Goal: Task Accomplishment & Management: Manage account settings

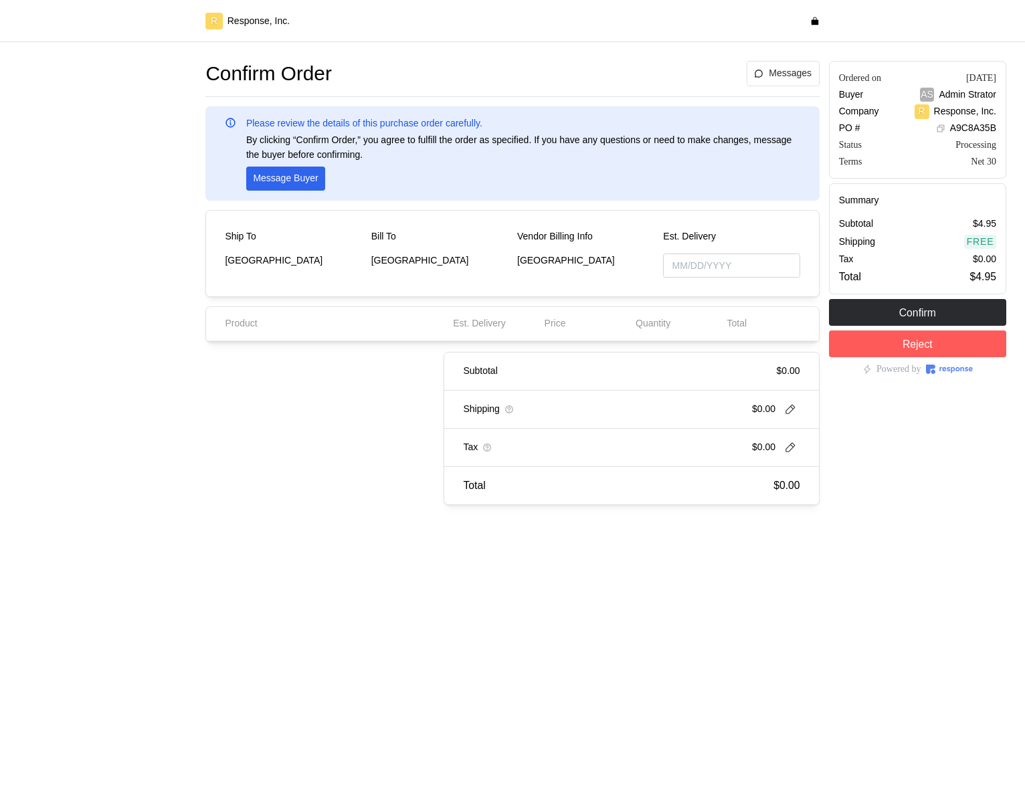
type input "[DATE]"
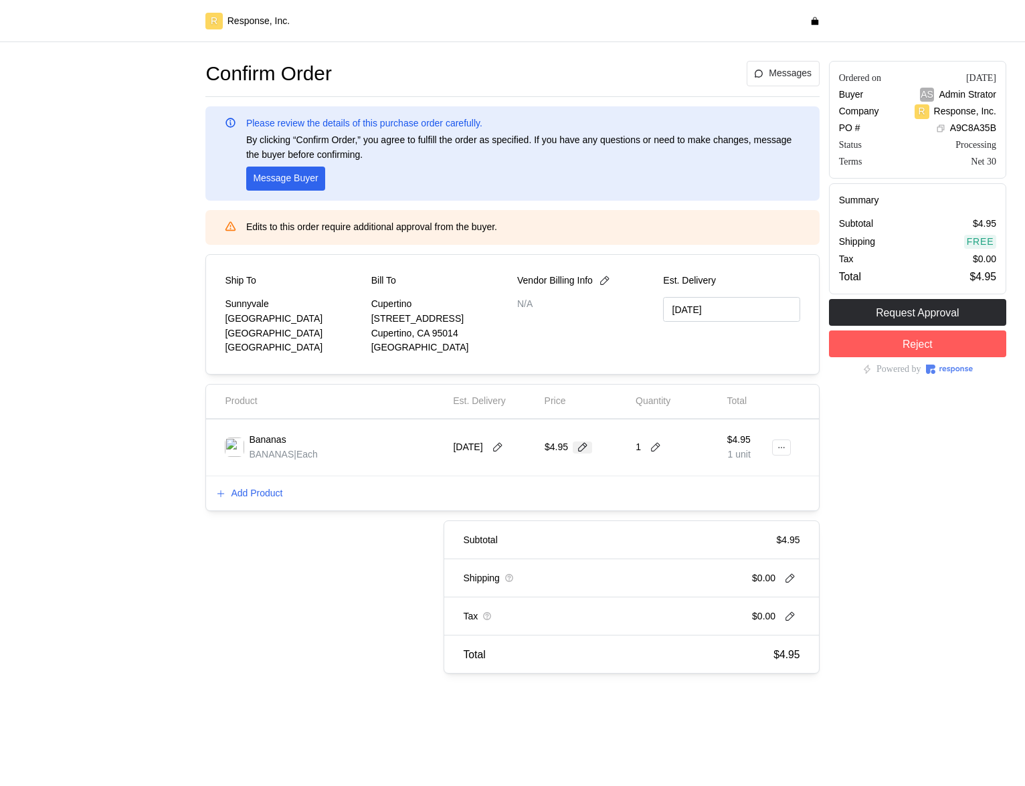
click at [582, 452] on icon at bounding box center [583, 448] width 12 height 12
type input "4.5"
click at [779, 446] on icon at bounding box center [781, 447] width 9 height 9
click at [731, 475] on p "Edit" at bounding box center [738, 475] width 86 height 15
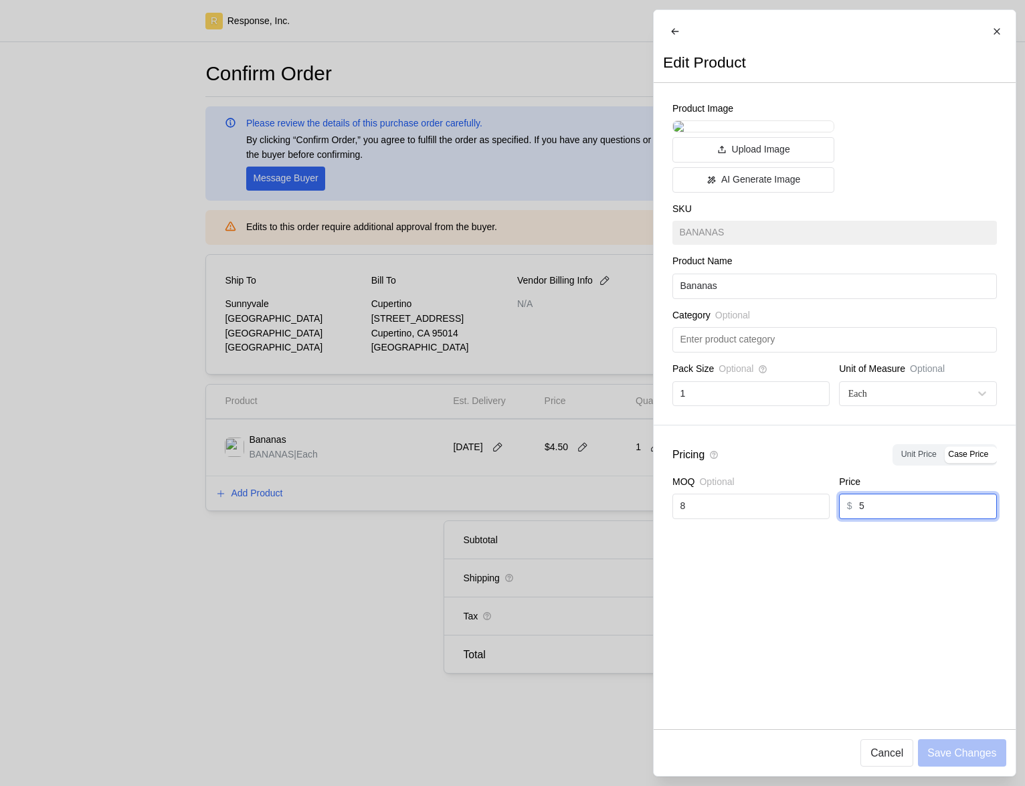
click at [891, 519] on input "5" at bounding box center [924, 506] width 130 height 24
type input "2.75"
click at [953, 751] on p "Save Changes" at bounding box center [961, 753] width 69 height 17
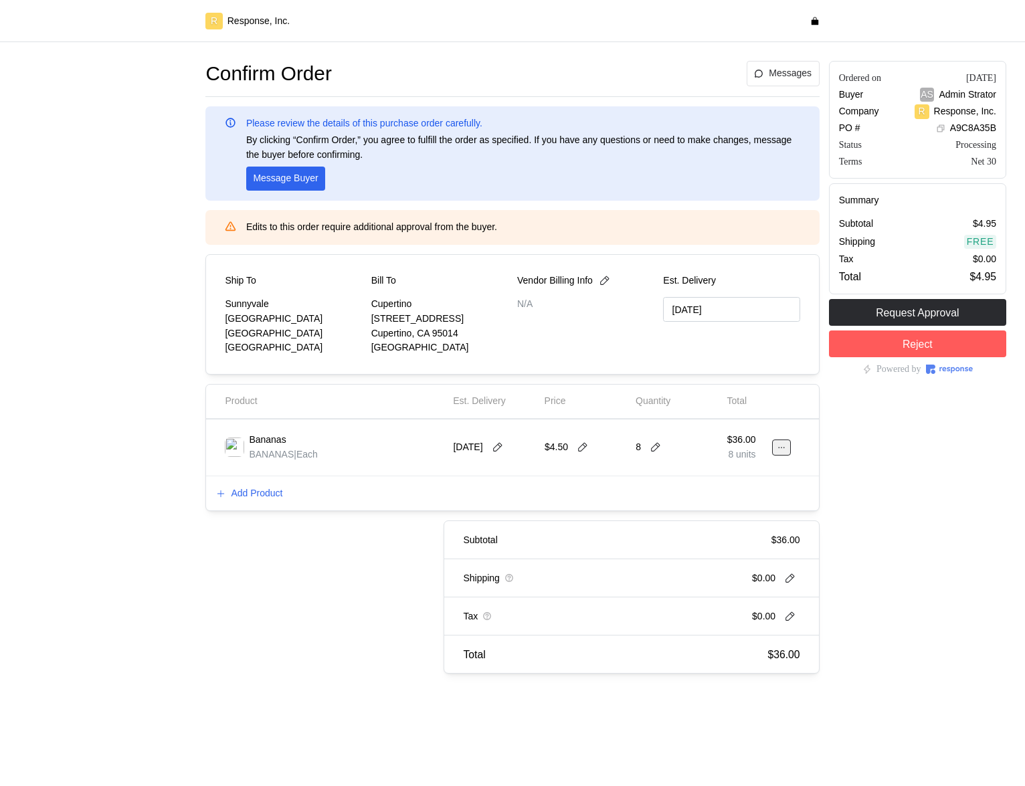
click at [780, 452] on button at bounding box center [781, 448] width 19 height 16
click at [753, 483] on button "Edit" at bounding box center [732, 476] width 106 height 24
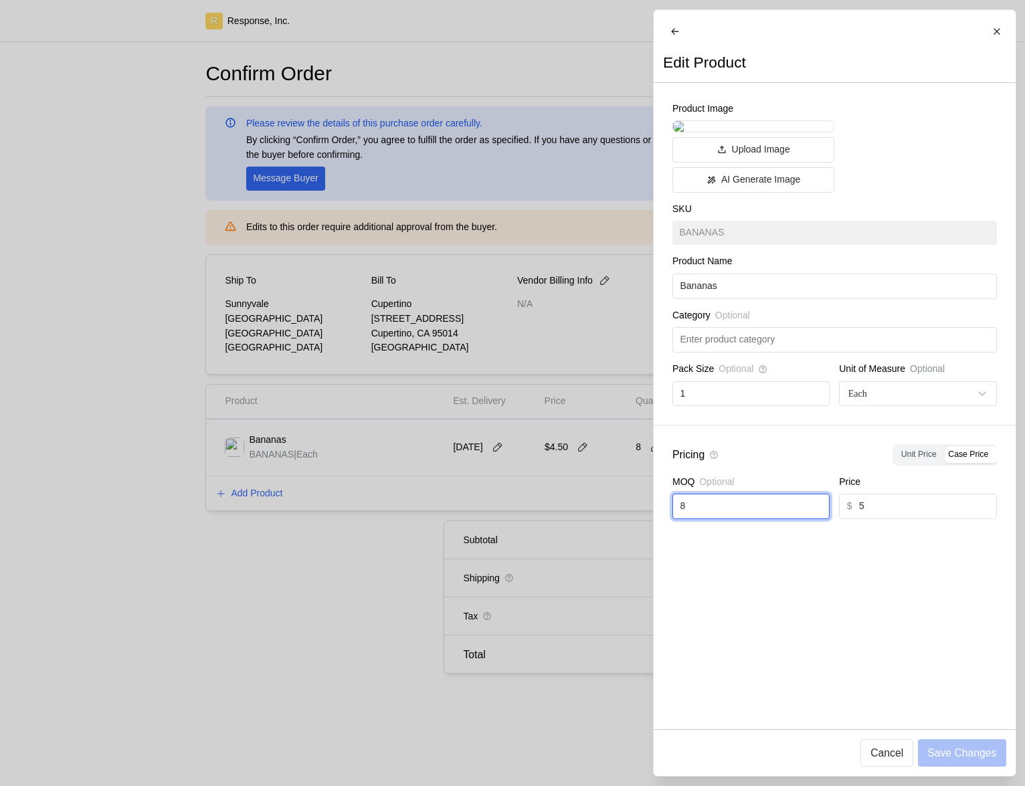
click at [733, 519] on input "8" at bounding box center [751, 506] width 142 height 24
type input "1"
click at [960, 751] on p "Save Changes" at bounding box center [961, 753] width 69 height 17
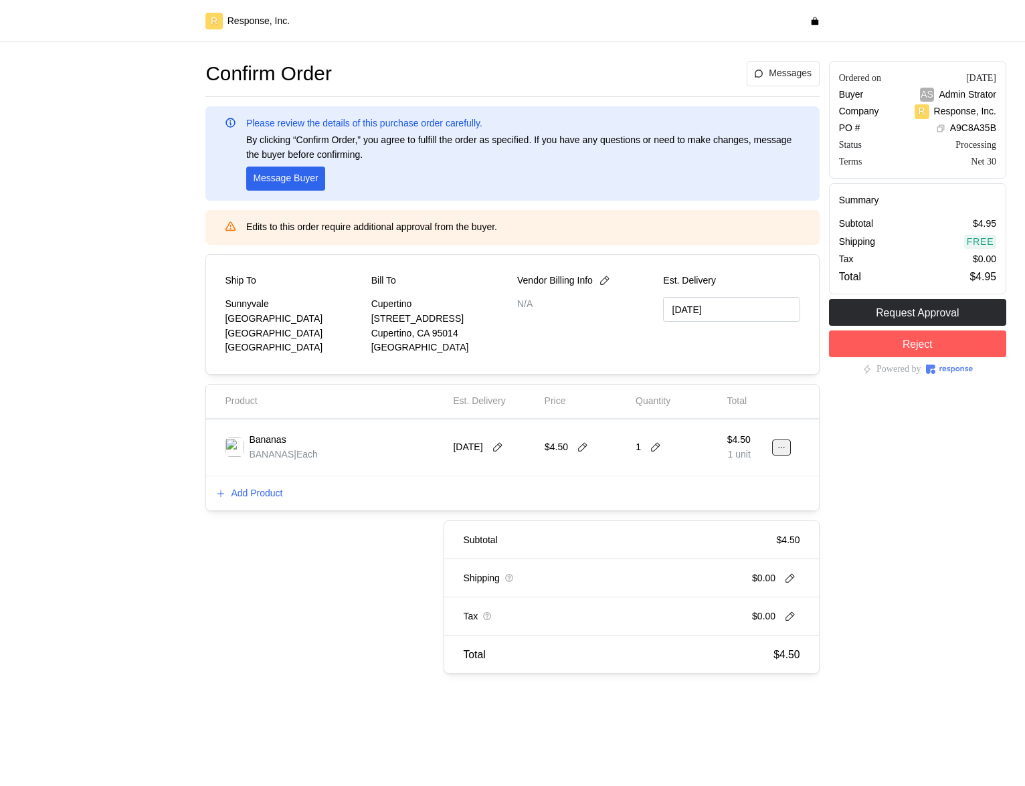
click at [788, 450] on button at bounding box center [781, 448] width 19 height 16
click at [739, 475] on p "Edit" at bounding box center [738, 475] width 86 height 15
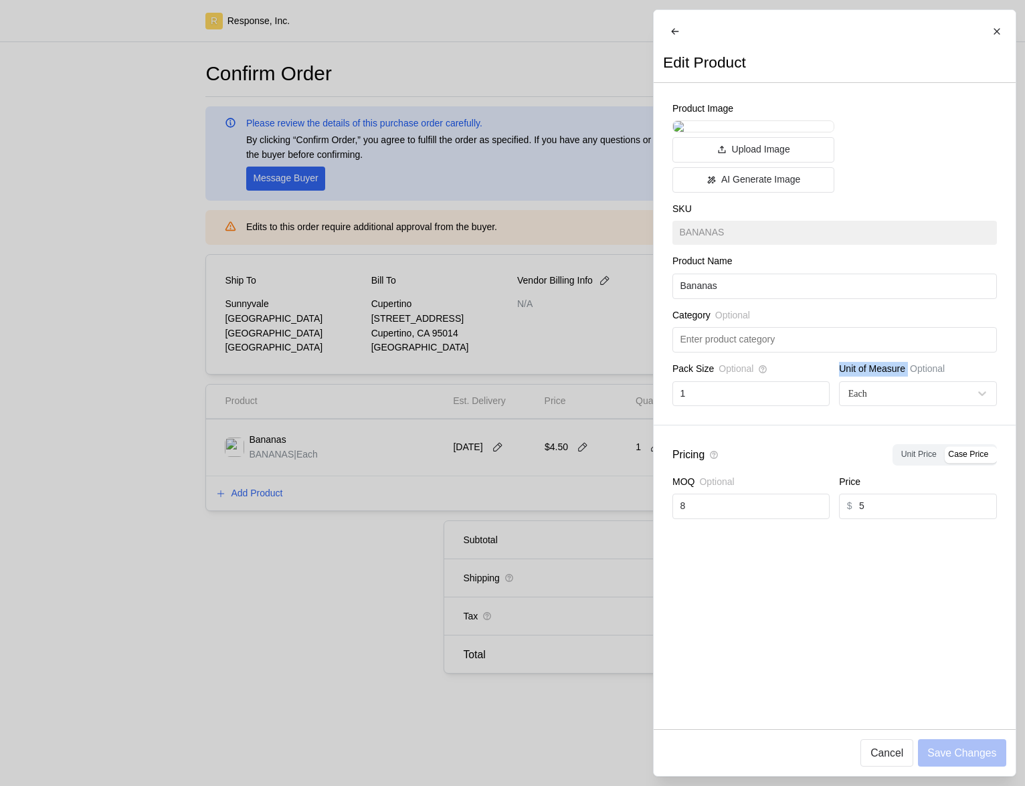
drag, startPoint x: 838, startPoint y: 531, endPoint x: 911, endPoint y: 523, distance: 72.7
click at [911, 377] on div "Unit of Measure Optional" at bounding box center [917, 369] width 157 height 15
copy p "Unit of Measure"
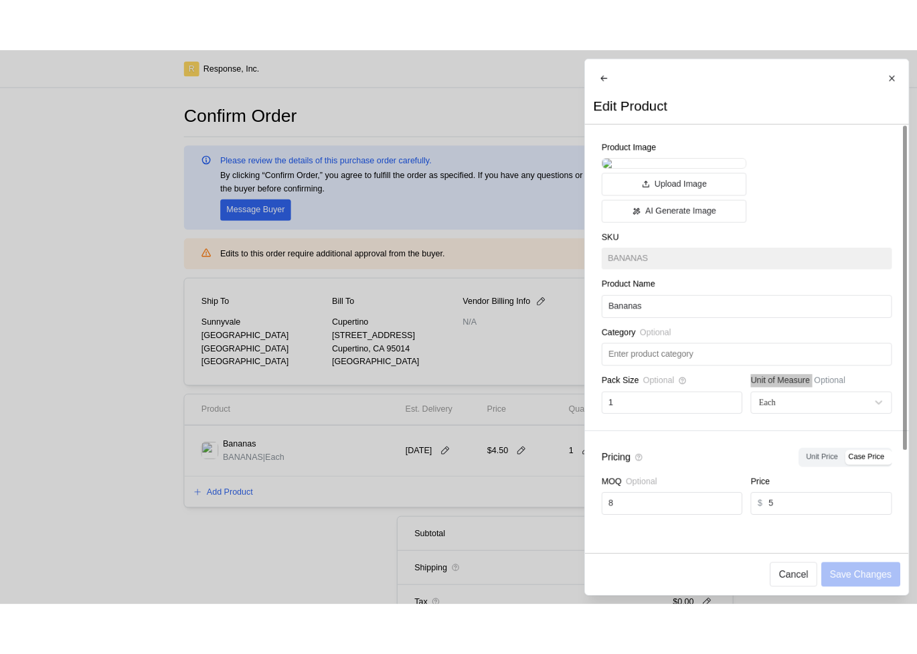
scroll to position [135, 0]
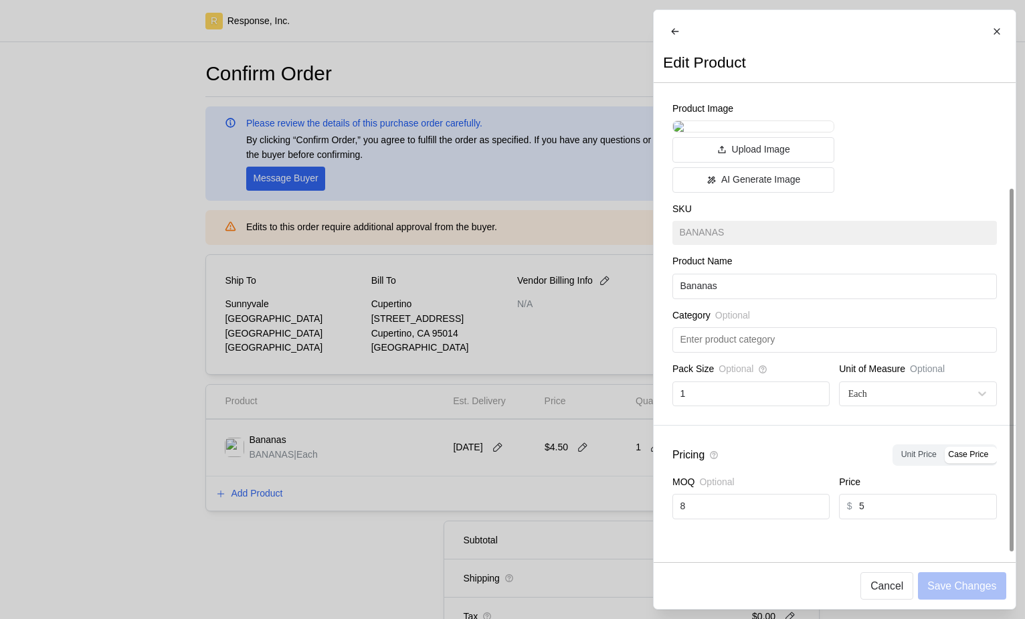
click at [800, 494] on div "MOQ Optional" at bounding box center [750, 484] width 157 height 19
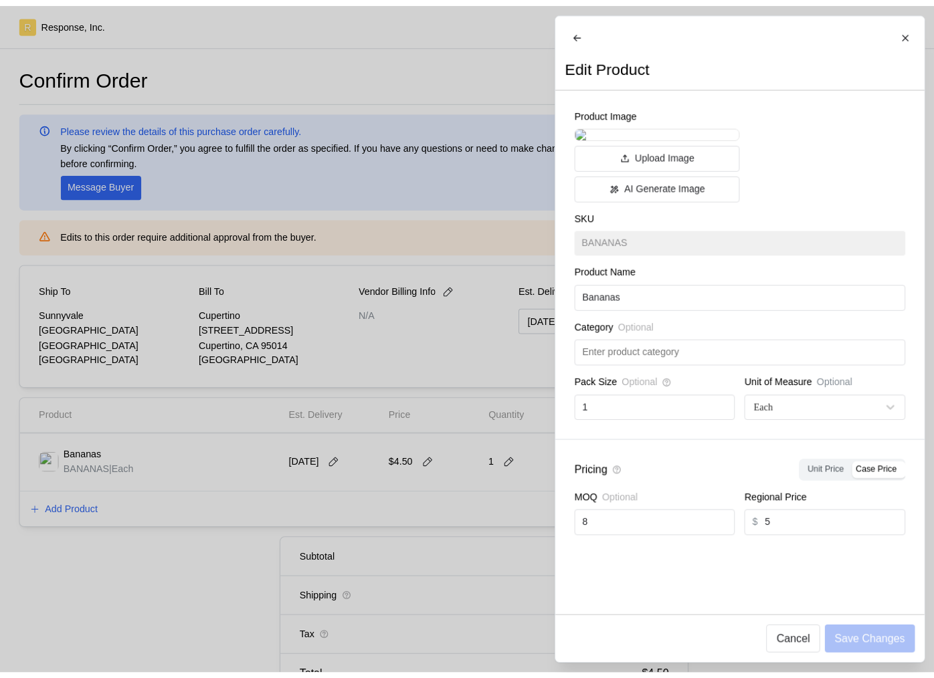
scroll to position [76, 0]
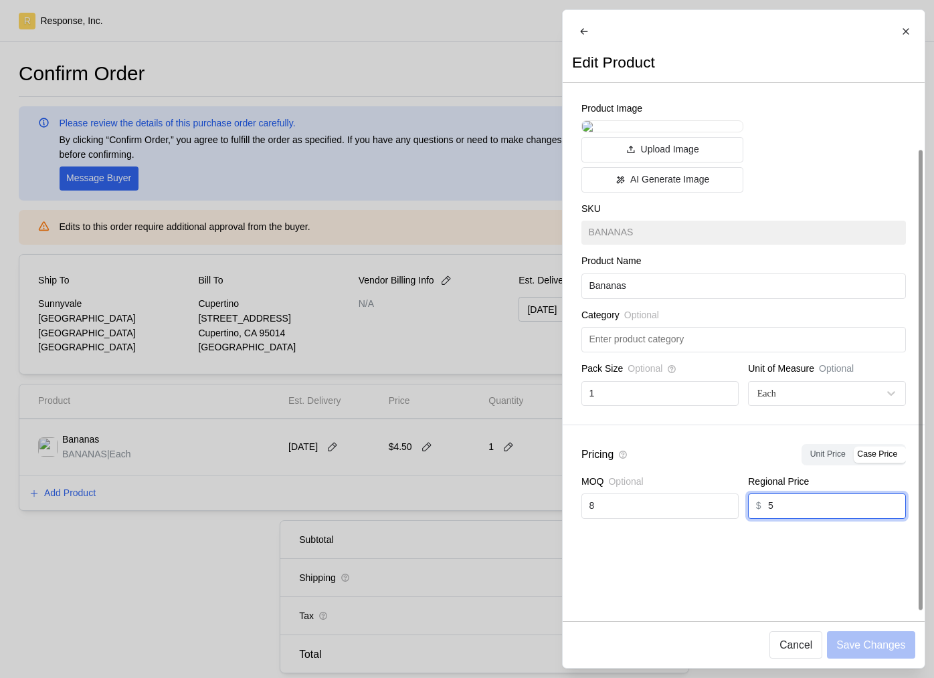
click at [823, 519] on input "5" at bounding box center [833, 506] width 130 height 24
click at [822, 519] on input "5" at bounding box center [833, 506] width 130 height 24
click at [752, 538] on div "Pricing Unit Price Case Price MOQ Optional 8 Regional Price $ 5" at bounding box center [744, 482] width 362 height 112
click at [864, 519] on input "5" at bounding box center [833, 506] width 130 height 24
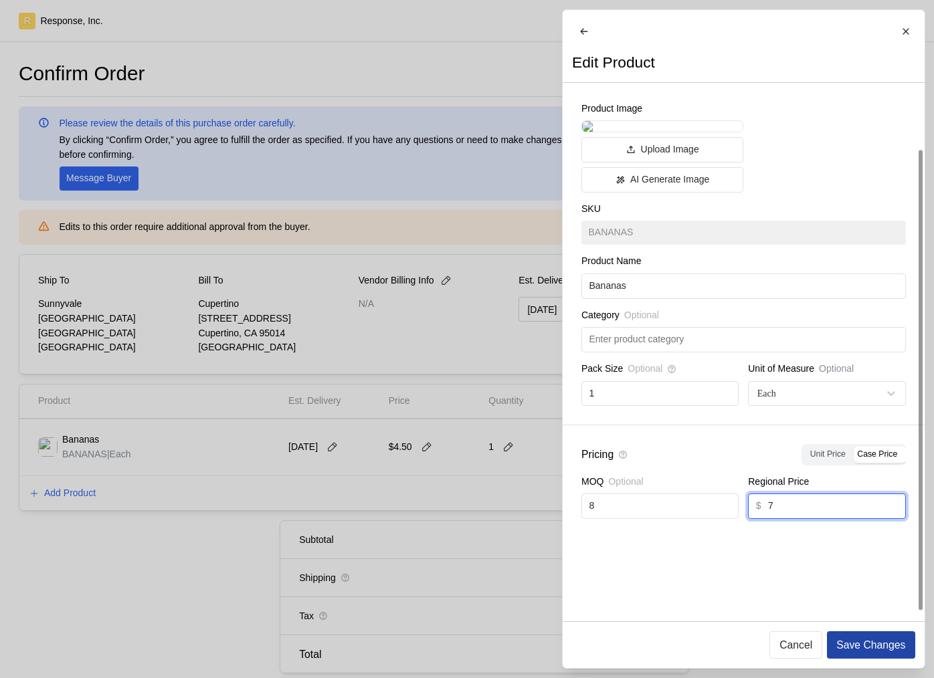
type input "7"
click at [866, 646] on p "Save Changes" at bounding box center [870, 645] width 69 height 17
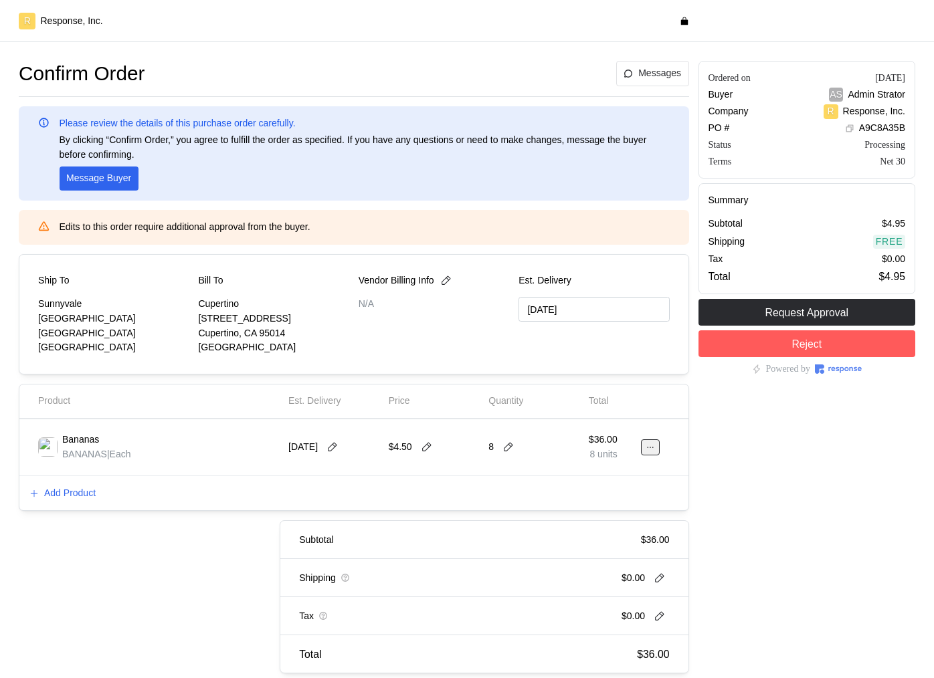
scroll to position [70, 0]
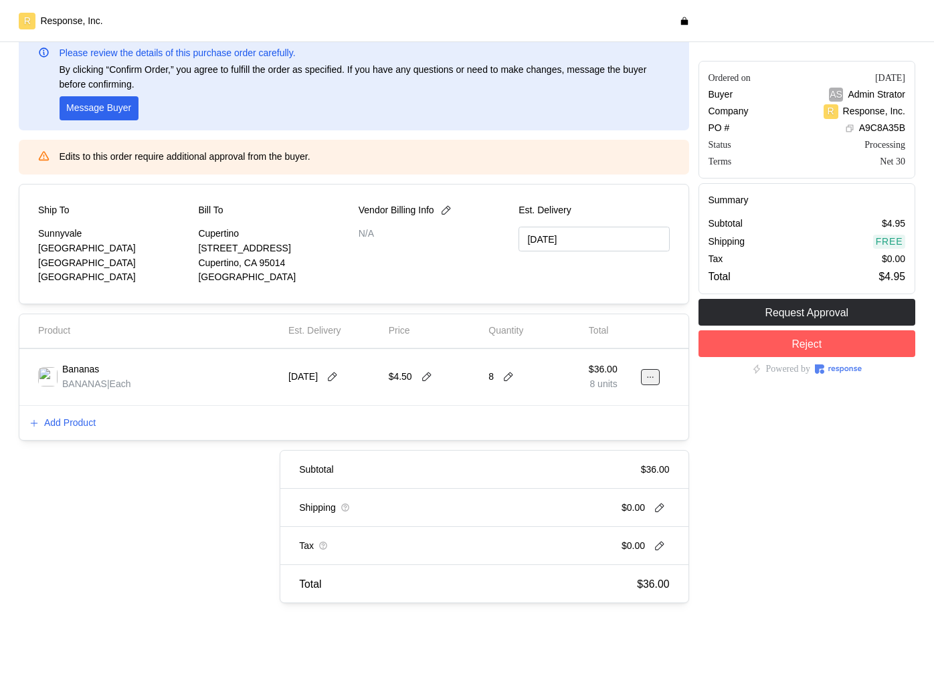
click at [649, 376] on icon at bounding box center [650, 377] width 9 height 9
click at [616, 399] on p "Edit" at bounding box center [607, 405] width 86 height 15
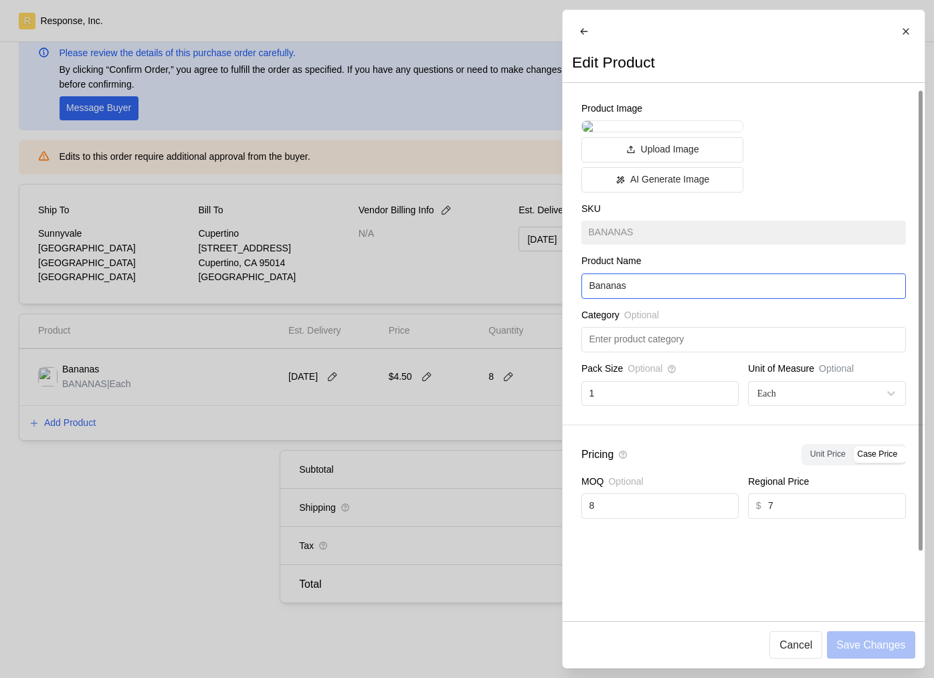
scroll to position [76, 0]
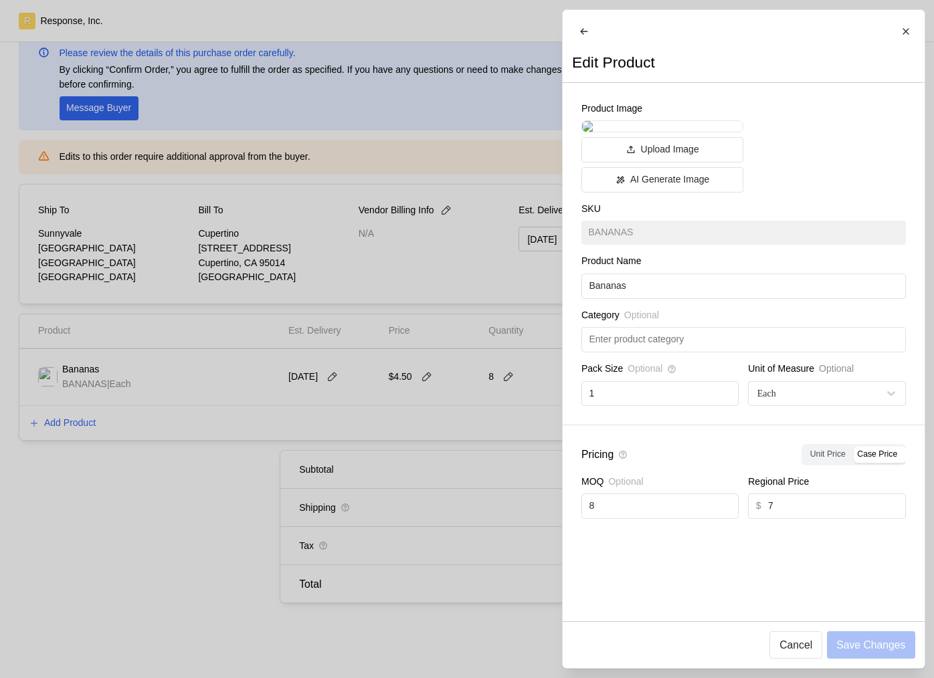
click at [511, 466] on div at bounding box center [467, 339] width 934 height 678
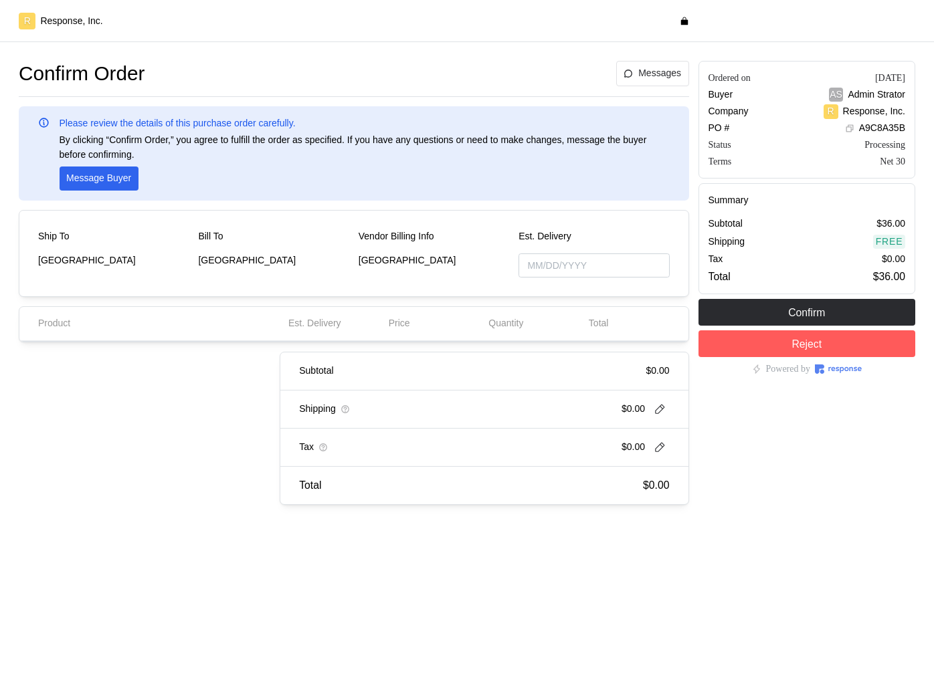
type input "[DATE]"
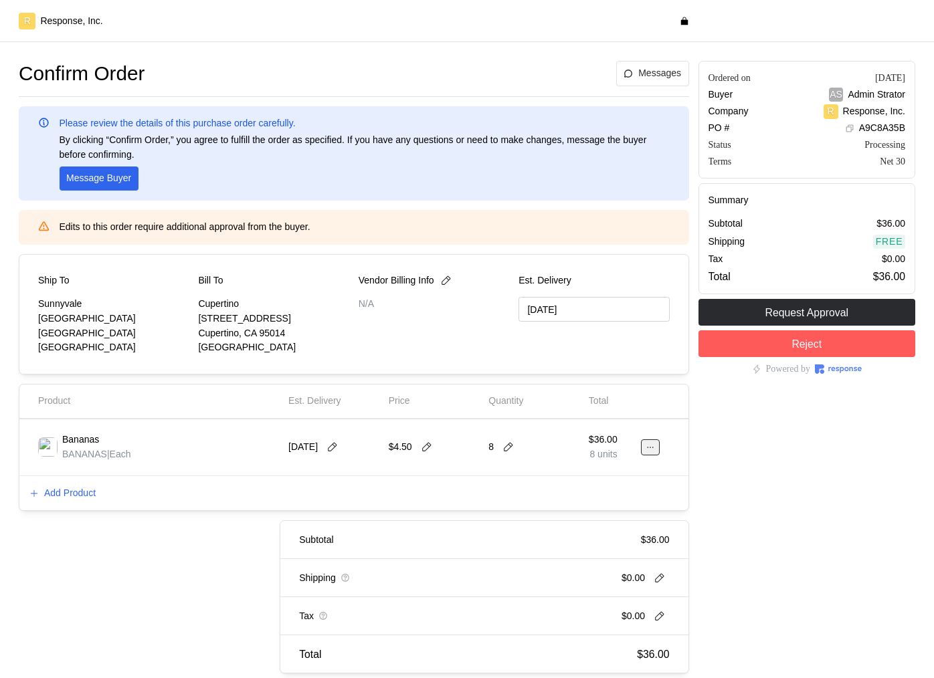
click at [643, 447] on button at bounding box center [650, 448] width 19 height 16
click at [598, 478] on p "Edit" at bounding box center [607, 475] width 86 height 15
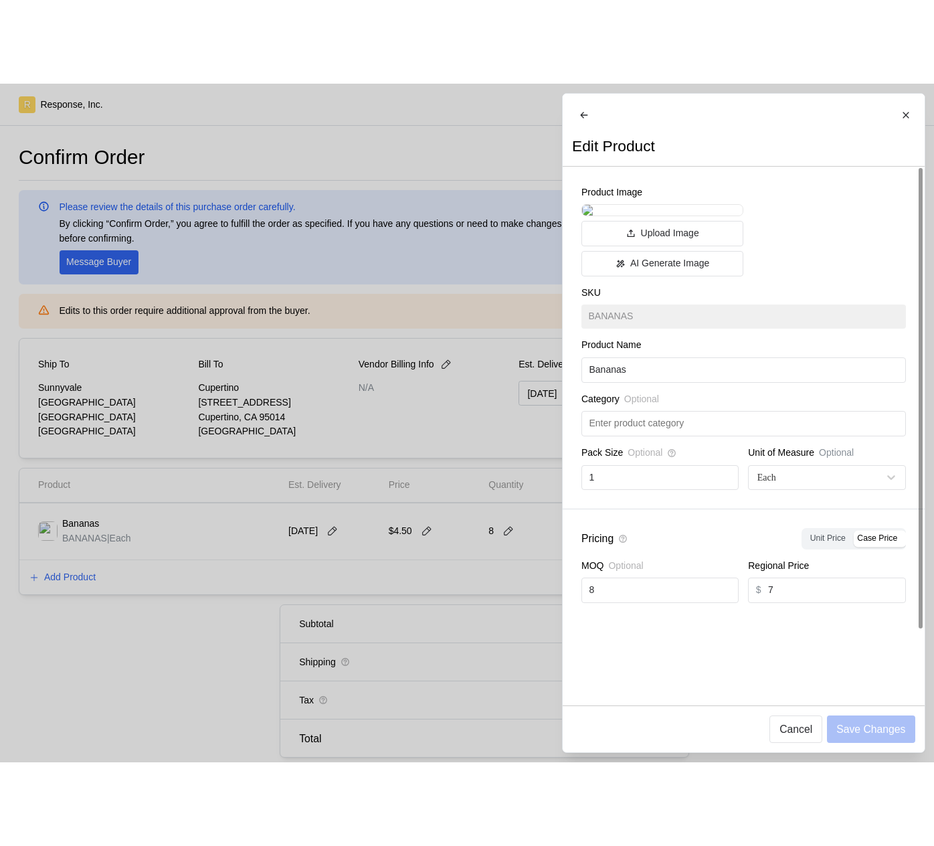
scroll to position [76, 0]
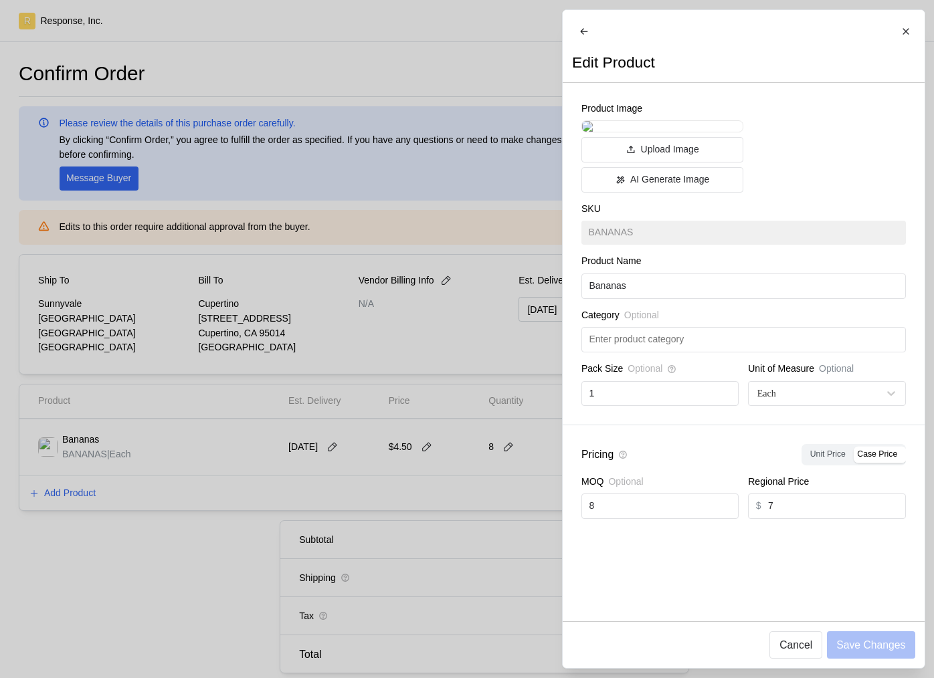
click at [476, 504] on div at bounding box center [467, 339] width 934 height 678
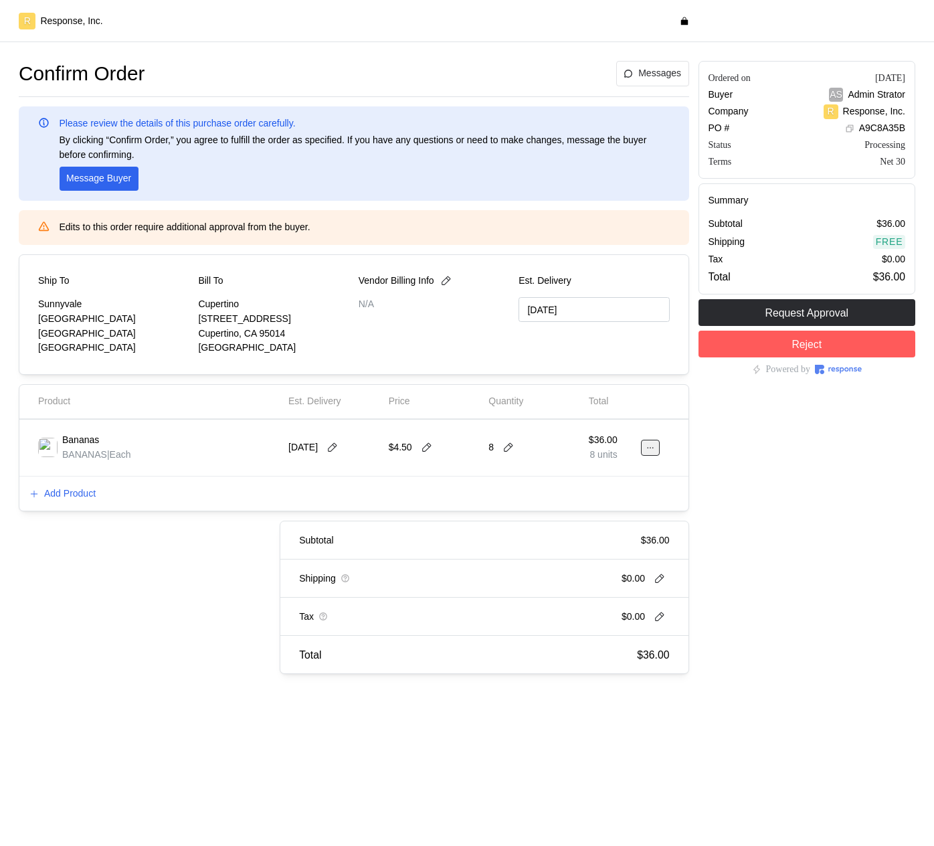
click at [650, 452] on icon at bounding box center [650, 447] width 9 height 9
click at [580, 476] on p "Edit" at bounding box center [607, 475] width 86 height 15
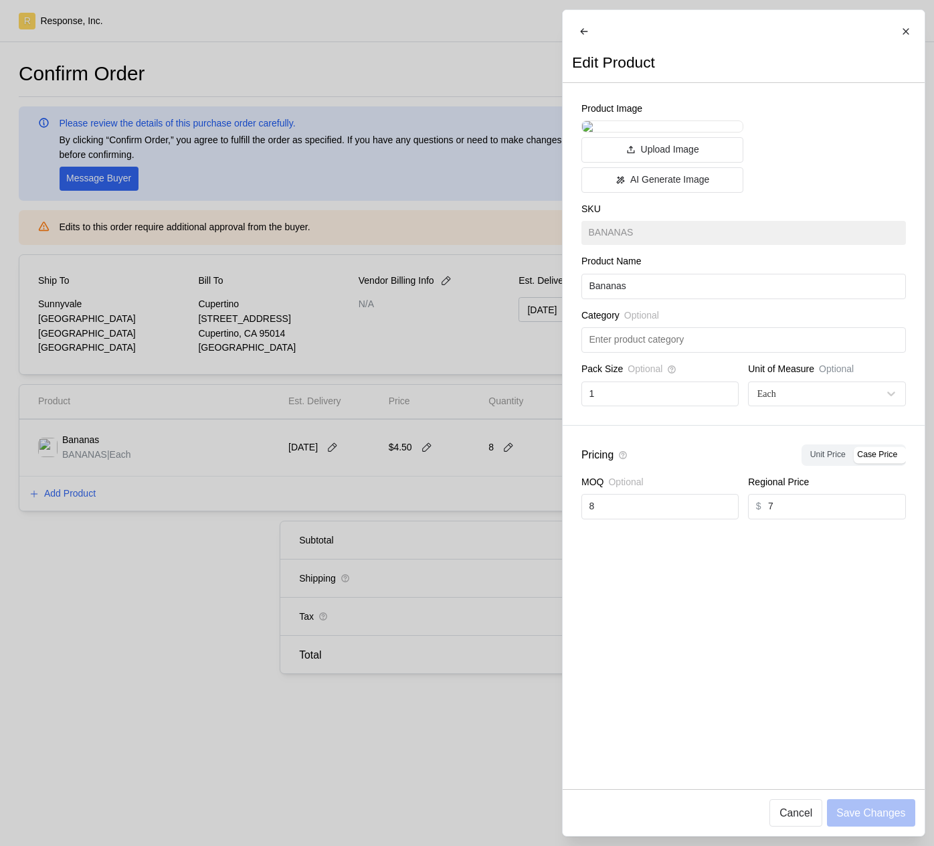
click at [458, 474] on div at bounding box center [467, 423] width 934 height 846
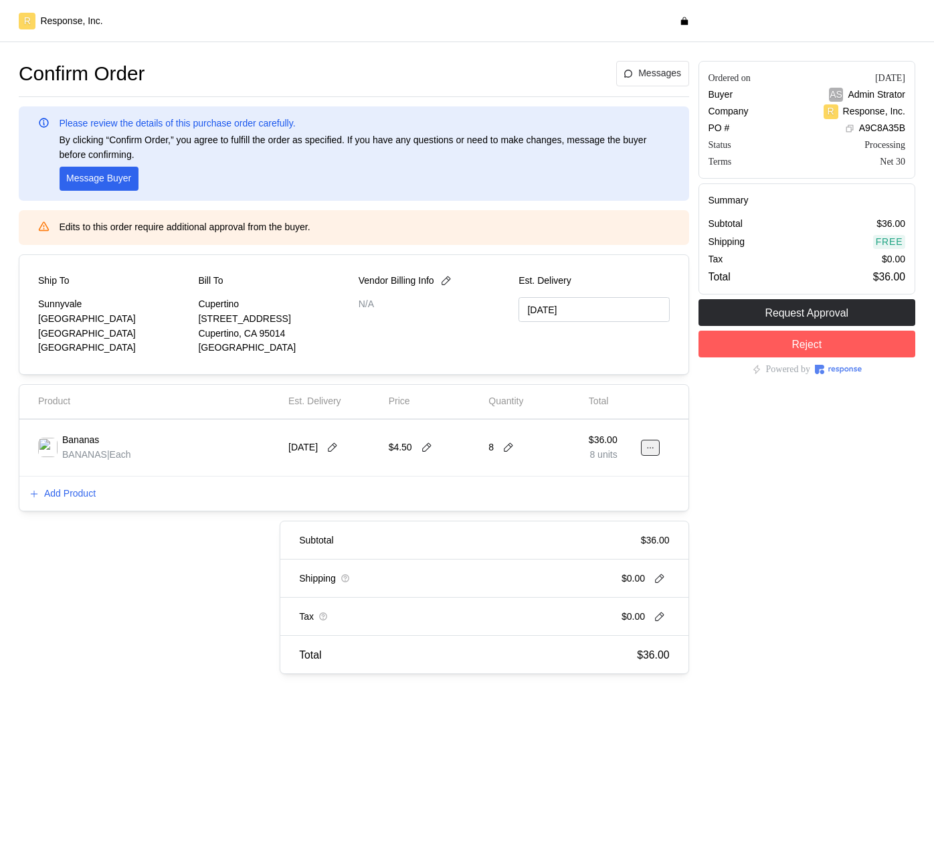
click at [646, 451] on icon at bounding box center [650, 447] width 9 height 9
click at [635, 474] on p "Edit" at bounding box center [607, 475] width 86 height 15
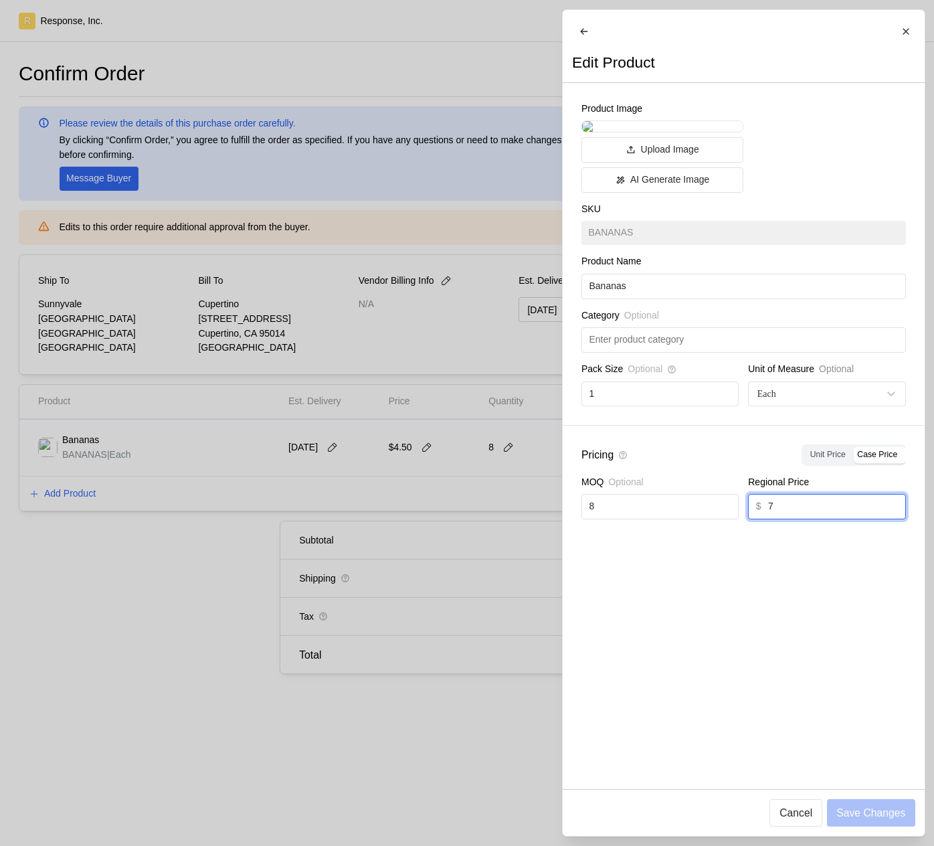
click at [815, 519] on input "7" at bounding box center [833, 506] width 130 height 24
click at [814, 519] on input "7" at bounding box center [833, 506] width 130 height 24
type input "4.75"
click at [876, 678] on p "Save Changes" at bounding box center [870, 812] width 69 height 17
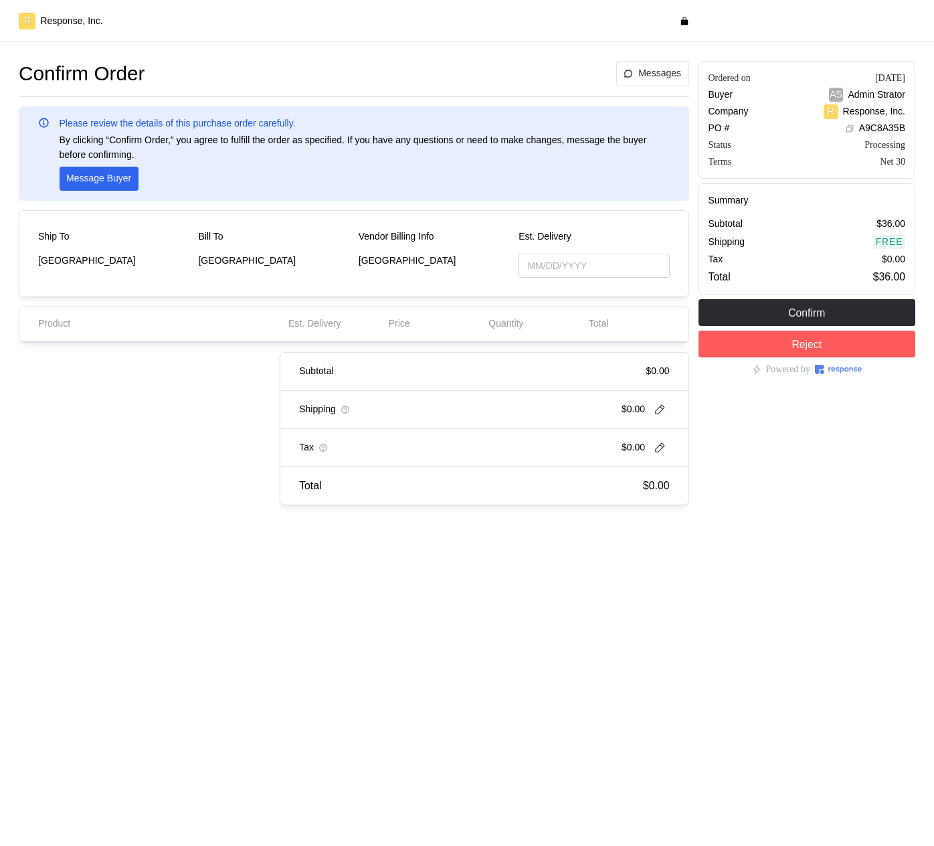
type input "[DATE]"
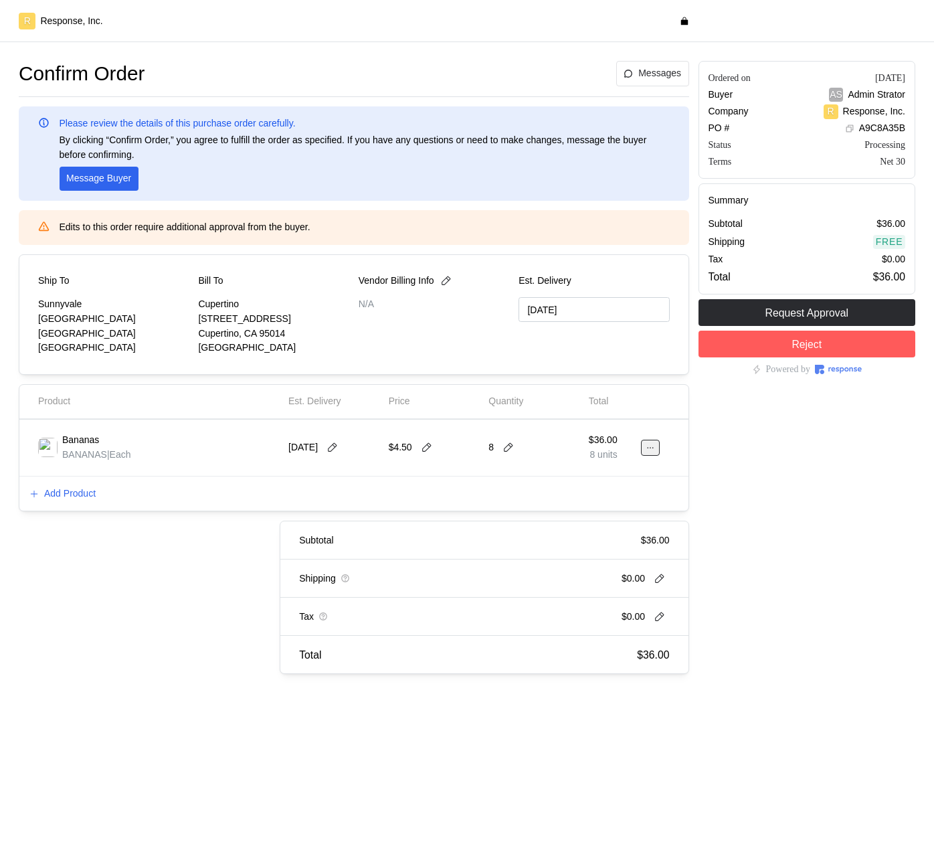
click at [649, 452] on button at bounding box center [650, 448] width 19 height 16
click at [601, 475] on p "Edit" at bounding box center [607, 475] width 86 height 15
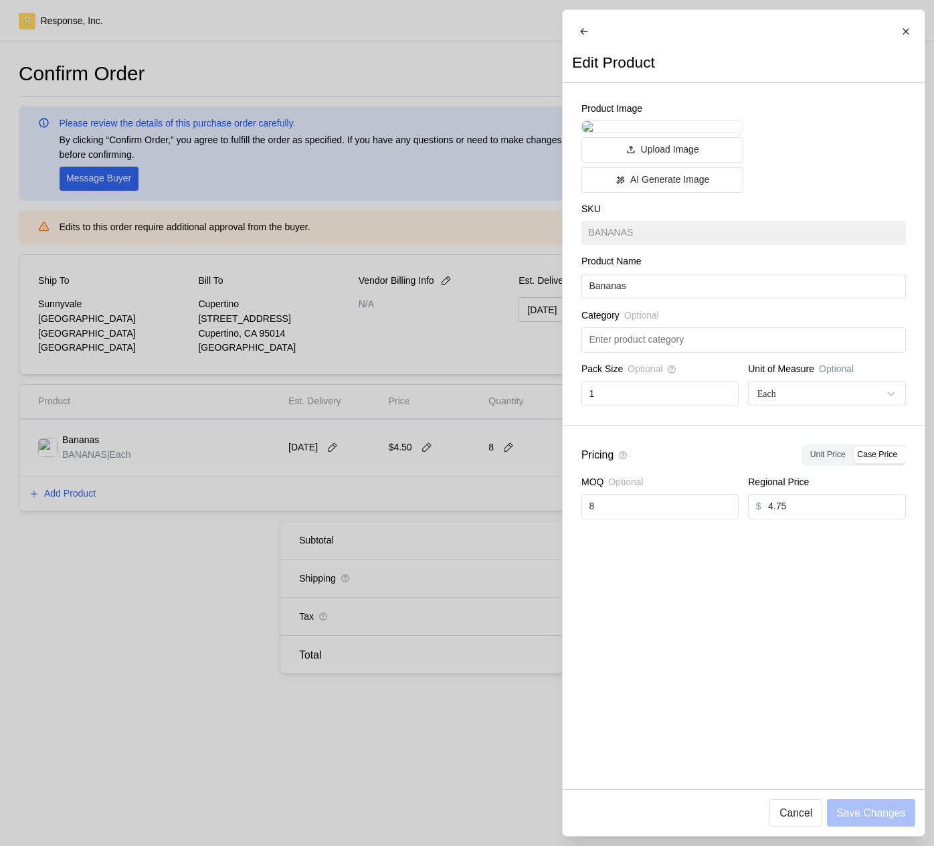
click at [437, 707] on div at bounding box center [467, 423] width 934 height 846
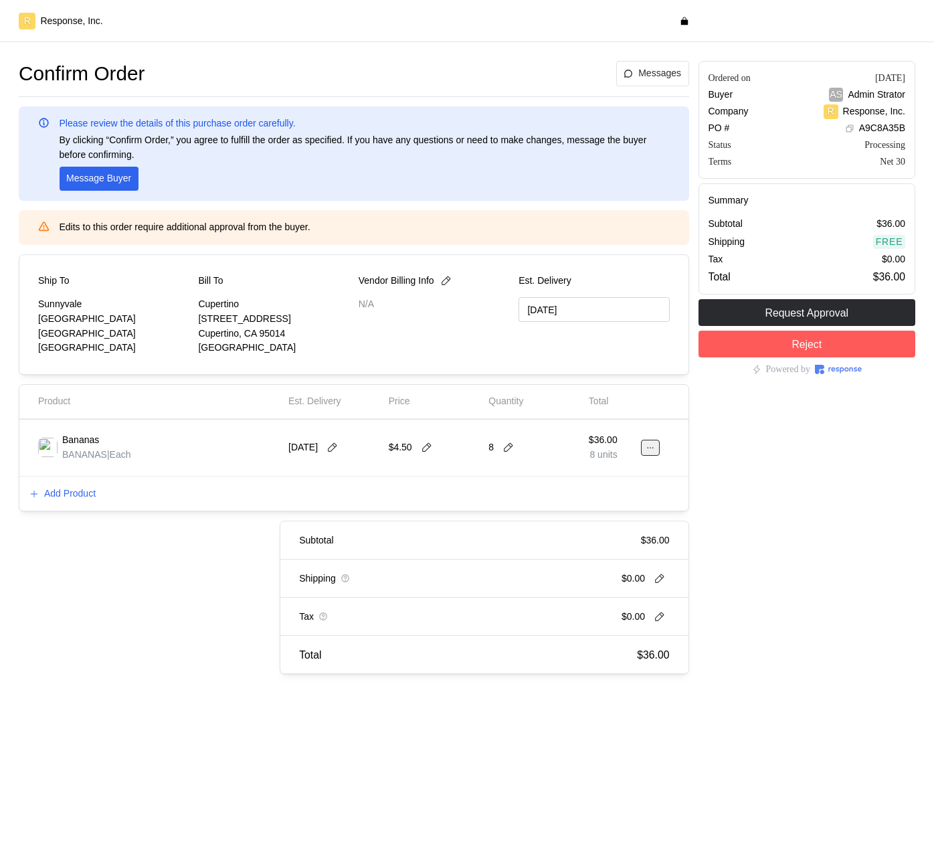
click at [653, 446] on icon at bounding box center [650, 447] width 9 height 9
click at [608, 472] on p "Edit" at bounding box center [607, 475] width 86 height 15
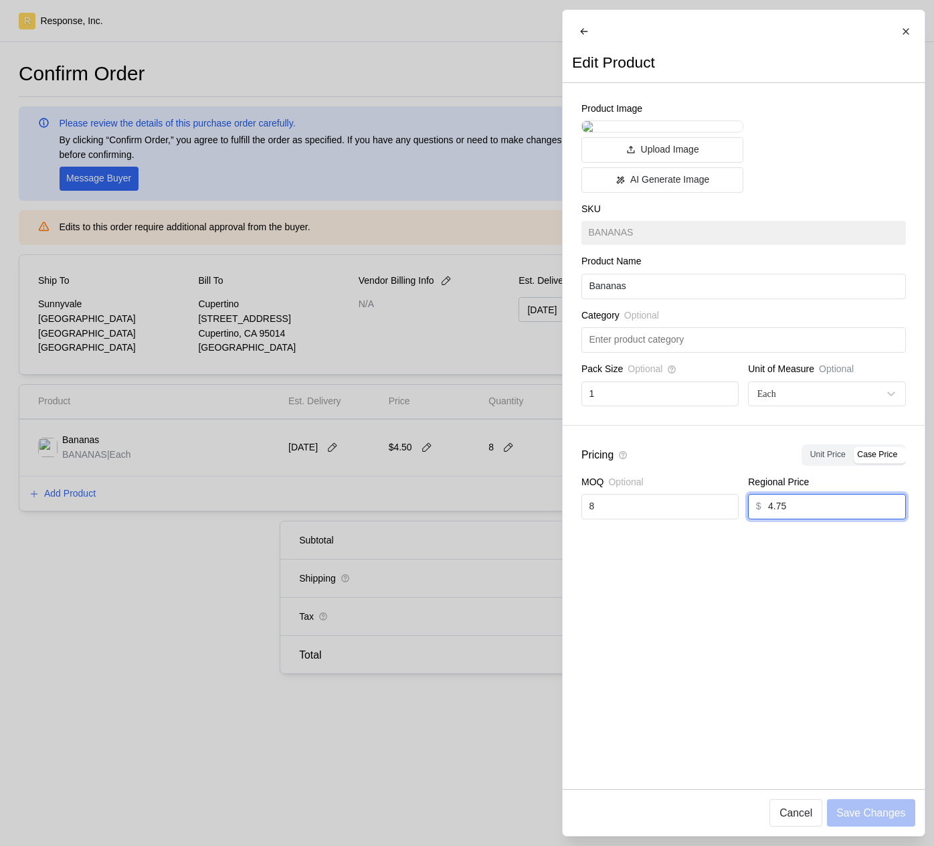
click at [793, 519] on input "4.75" at bounding box center [833, 506] width 130 height 24
type input "2.95"
click at [865, 810] on p "Save Changes" at bounding box center [870, 812] width 69 height 17
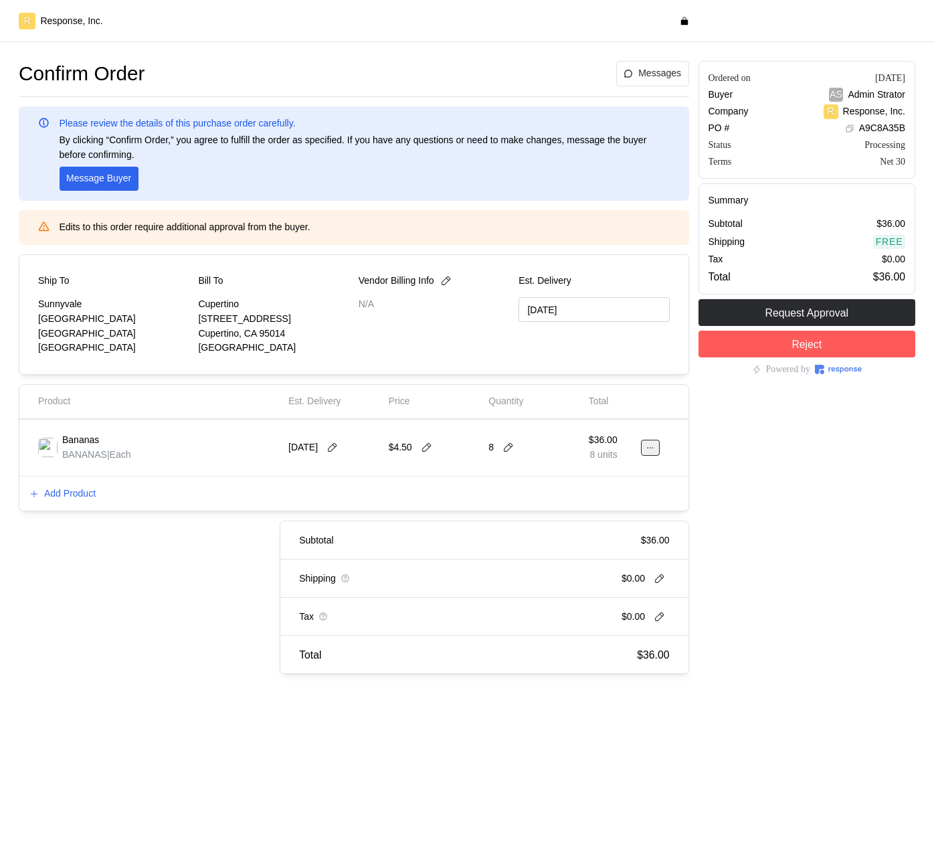
click at [642, 445] on button at bounding box center [650, 448] width 19 height 16
click at [612, 475] on p "Edit" at bounding box center [607, 475] width 86 height 15
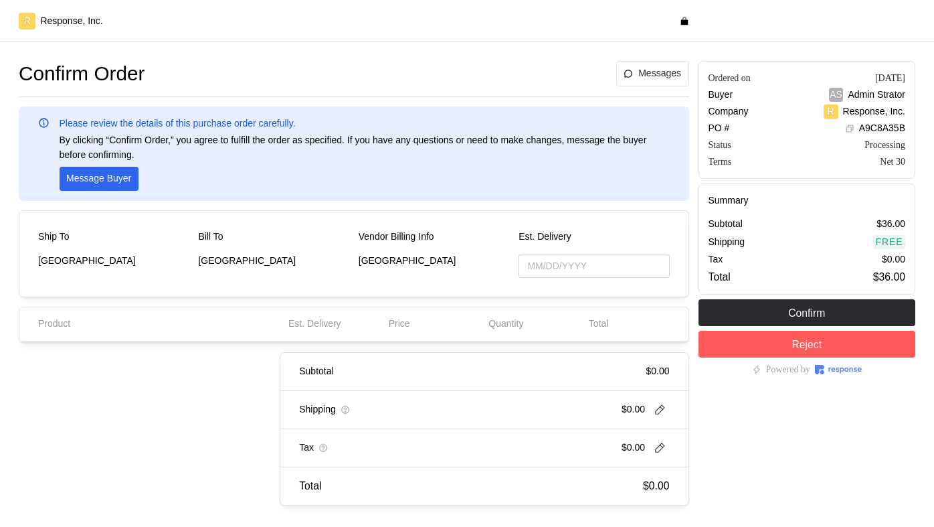
type input "[DATE]"
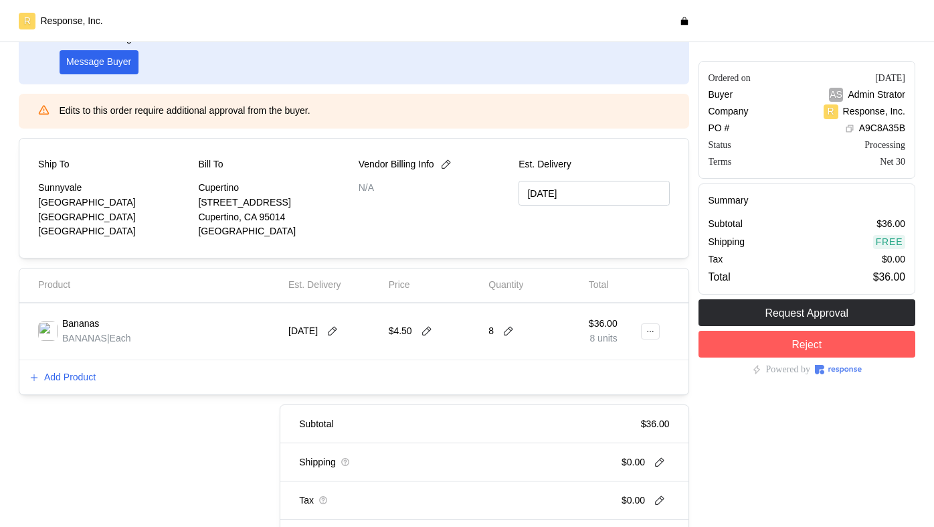
scroll to position [206, 0]
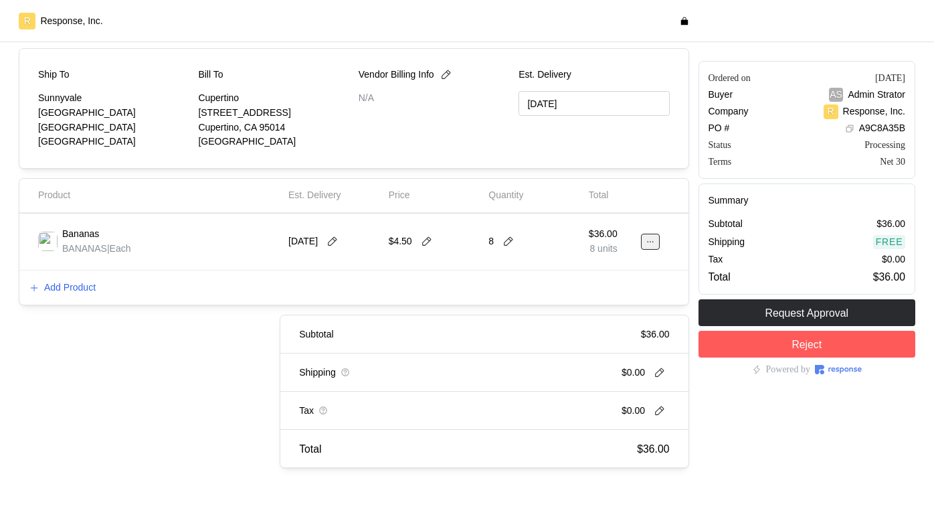
click at [656, 243] on button at bounding box center [650, 242] width 19 height 16
click at [589, 281] on button "Edit" at bounding box center [601, 270] width 106 height 24
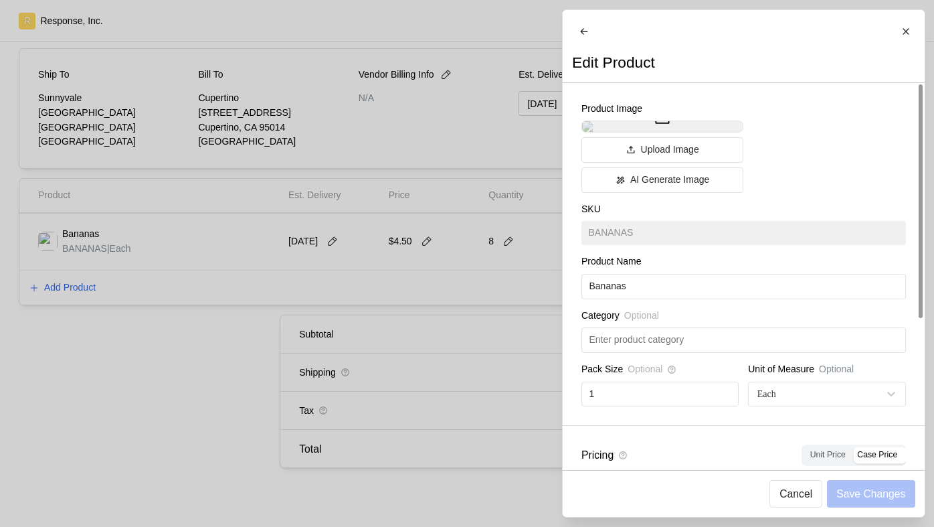
click at [593, 132] on div "Upload" at bounding box center [662, 126] width 162 height 12
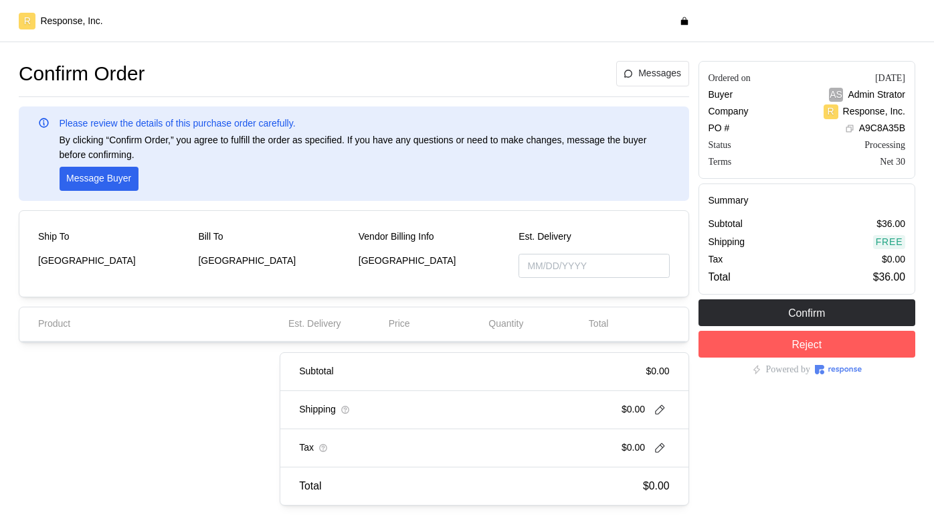
type input "10/03/2025"
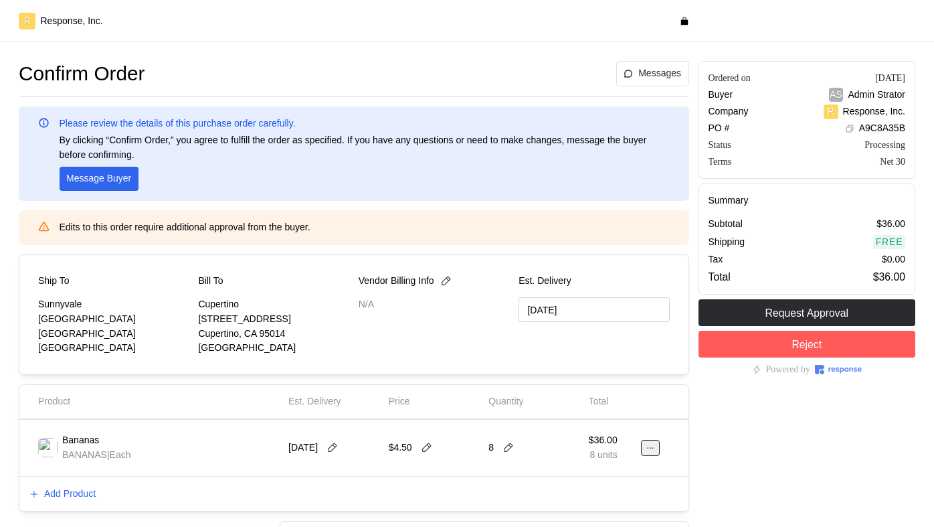
click at [646, 450] on icon at bounding box center [650, 447] width 9 height 9
click at [615, 468] on button "Edit" at bounding box center [601, 476] width 106 height 24
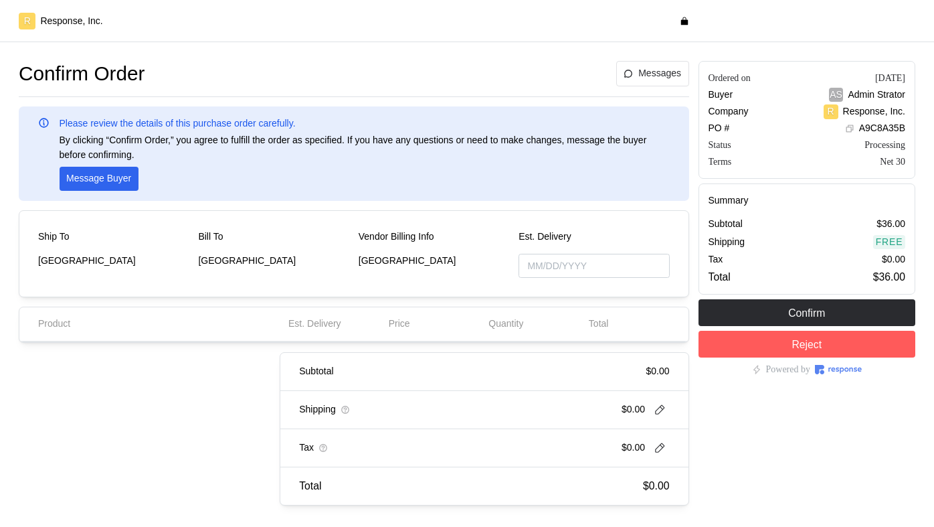
type input "[DATE]"
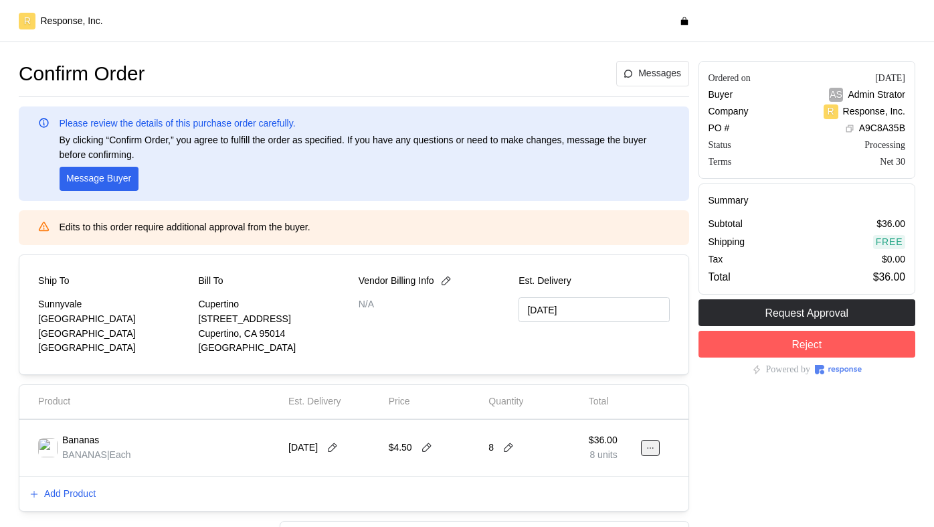
click at [656, 444] on button at bounding box center [650, 448] width 19 height 16
click at [610, 476] on p "Edit" at bounding box center [607, 475] width 86 height 15
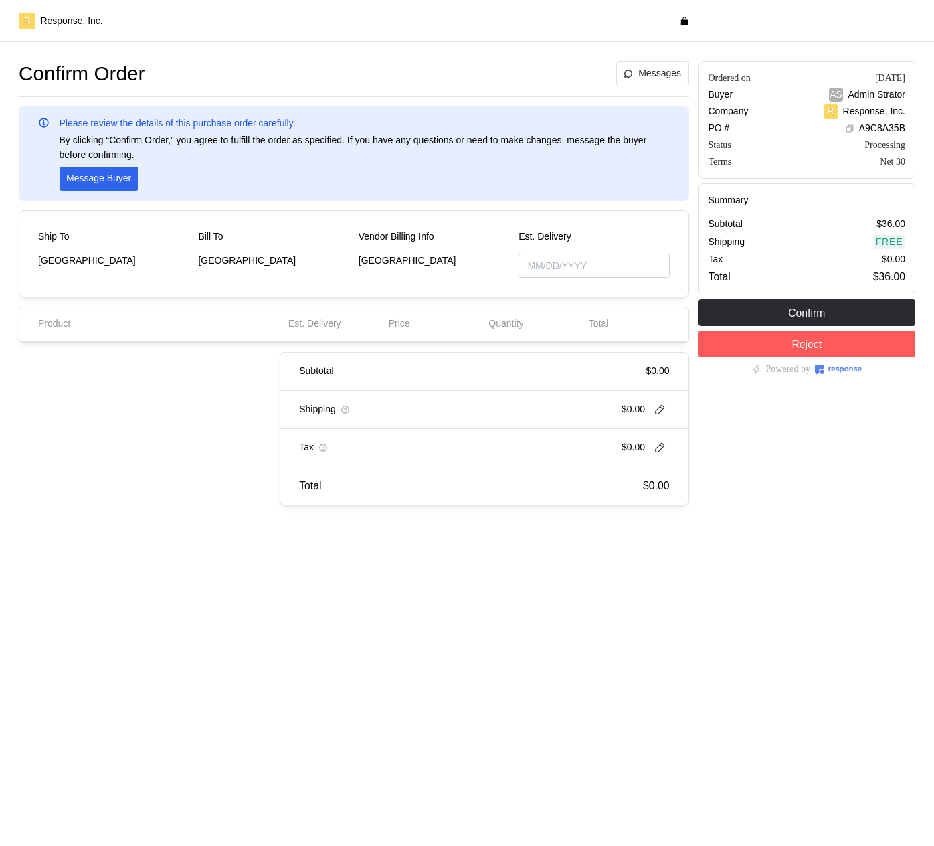
type input "[DATE]"
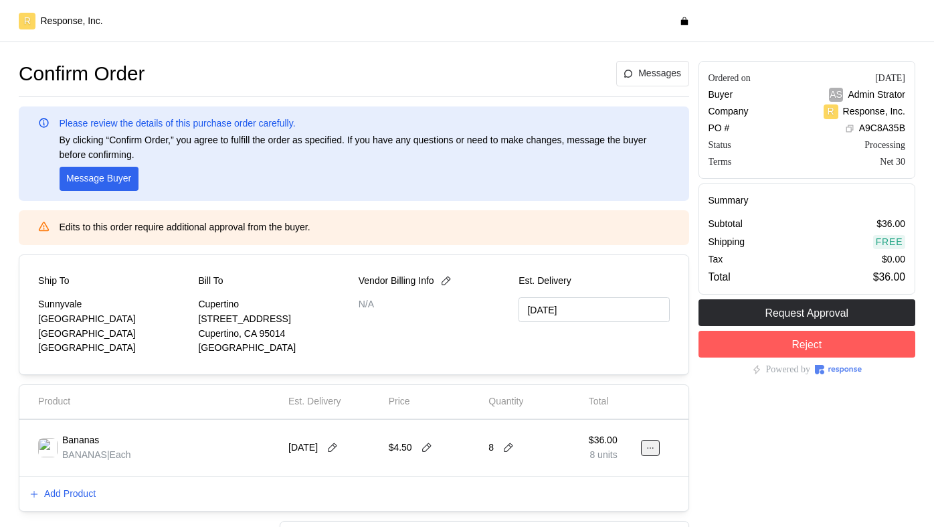
click at [652, 444] on icon at bounding box center [650, 447] width 9 height 9
click at [595, 476] on p "Edit" at bounding box center [607, 475] width 86 height 15
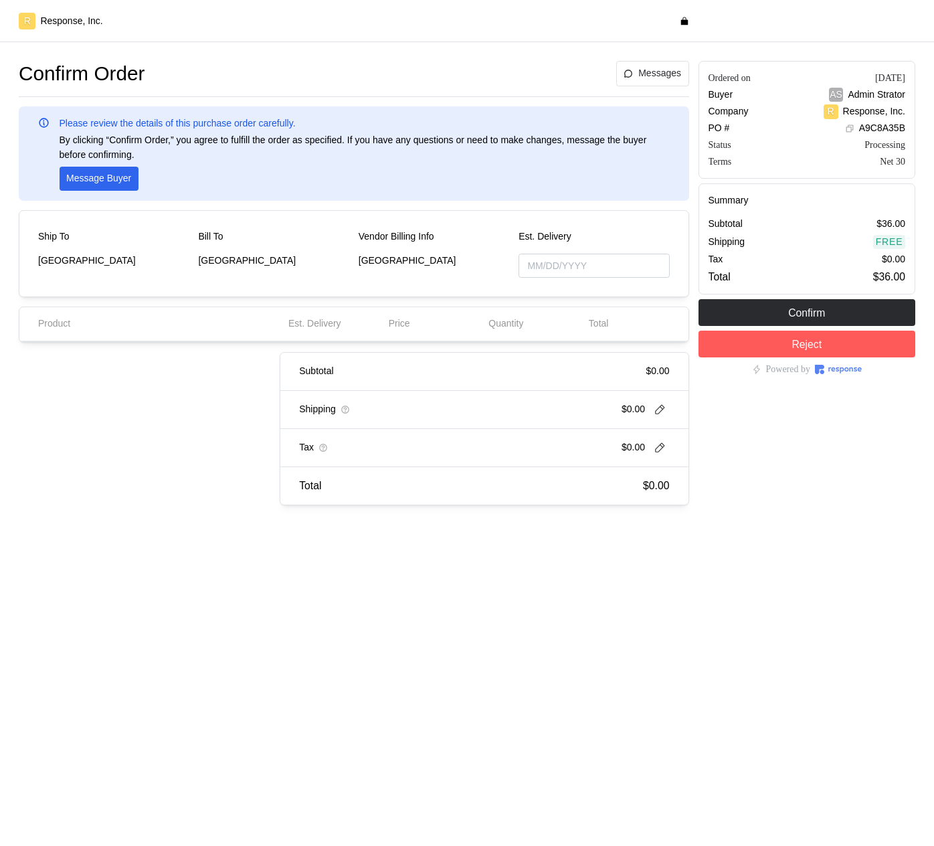
type input "[DATE]"
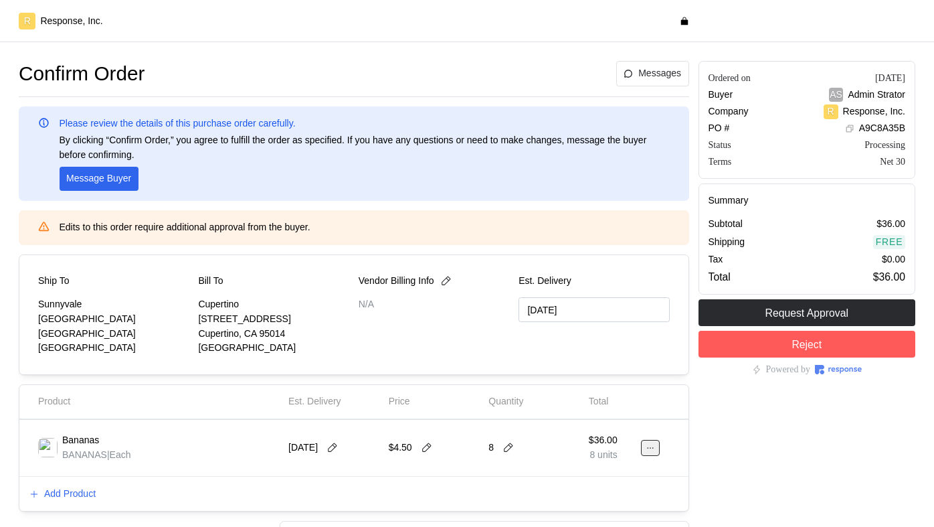
click at [652, 448] on icon at bounding box center [650, 447] width 9 height 9
click at [615, 468] on p "Edit" at bounding box center [607, 475] width 86 height 15
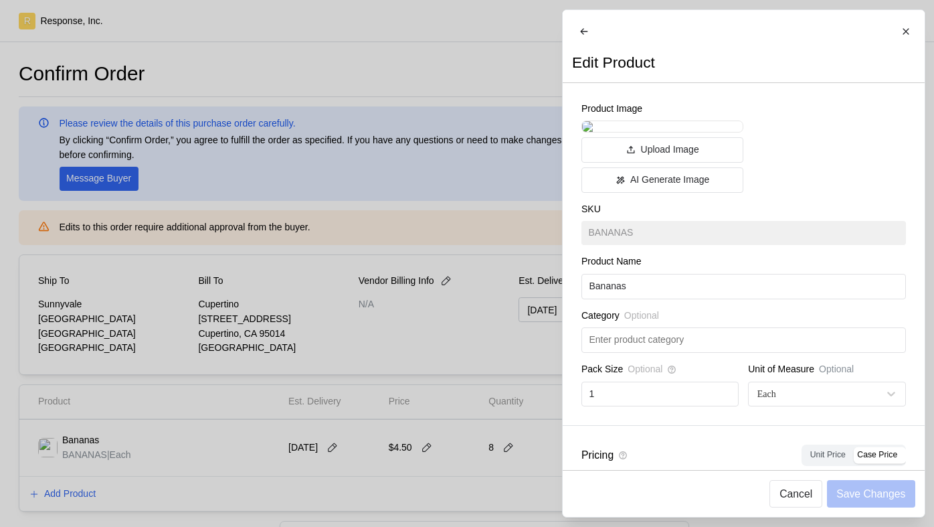
click at [75, 10] on div at bounding box center [467, 263] width 934 height 527
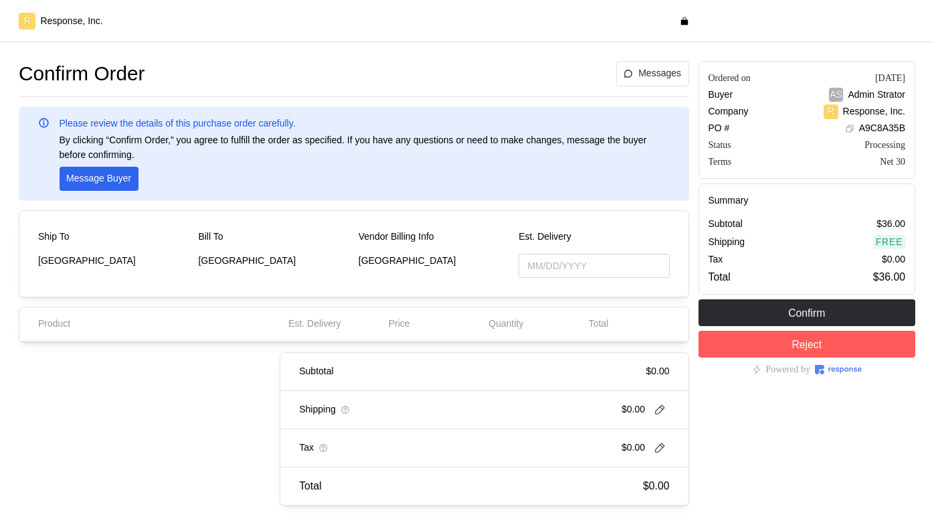
type input "[DATE]"
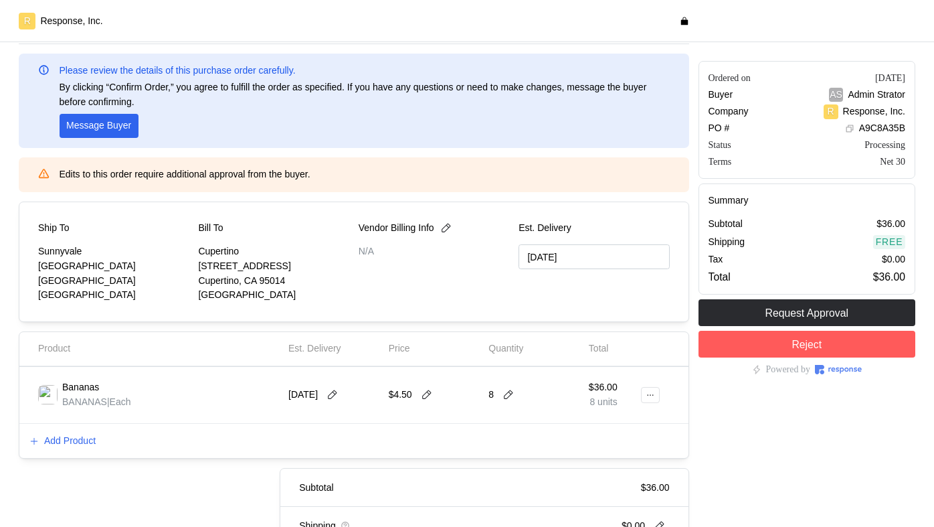
scroll to position [92, 0]
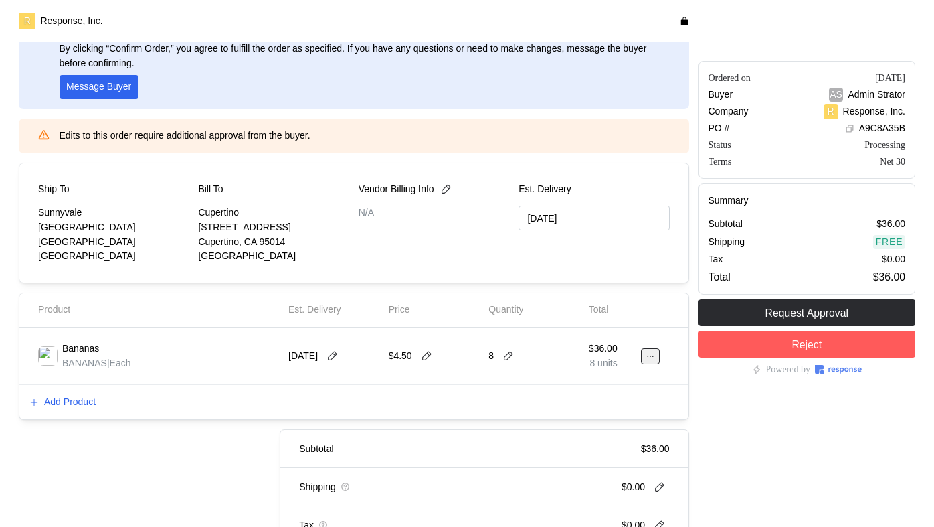
click at [647, 353] on icon at bounding box center [650, 355] width 9 height 9
click at [603, 377] on p "Edit" at bounding box center [607, 384] width 86 height 15
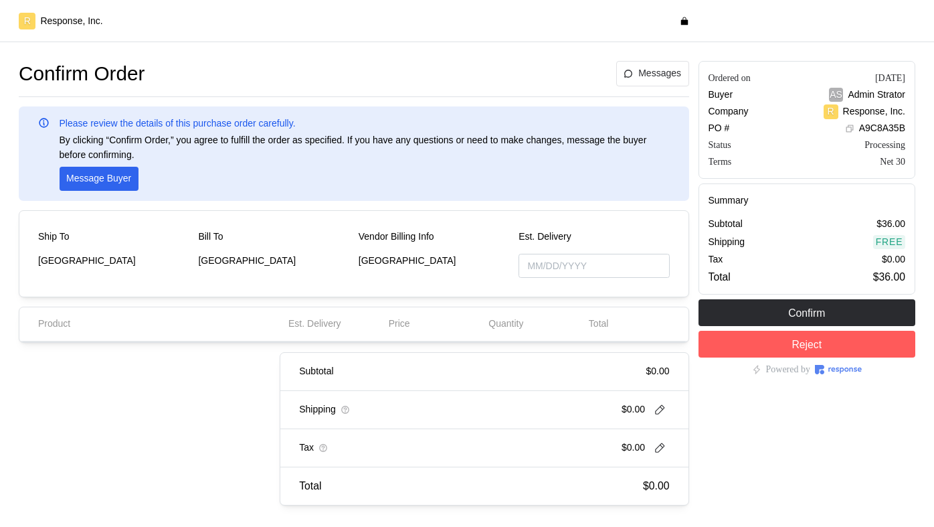
type input "[DATE]"
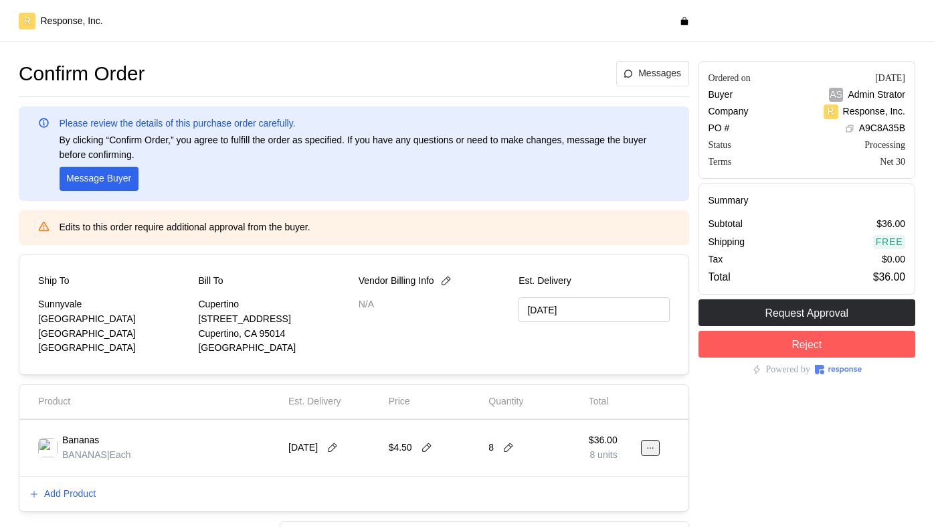
click at [652, 454] on button at bounding box center [650, 448] width 19 height 16
click at [587, 480] on p "Edit" at bounding box center [607, 475] width 86 height 15
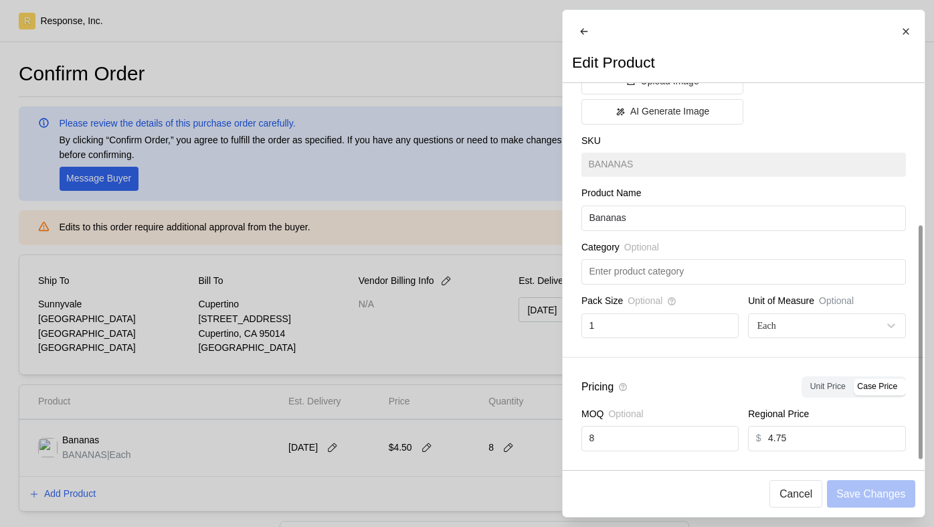
scroll to position [227, 0]
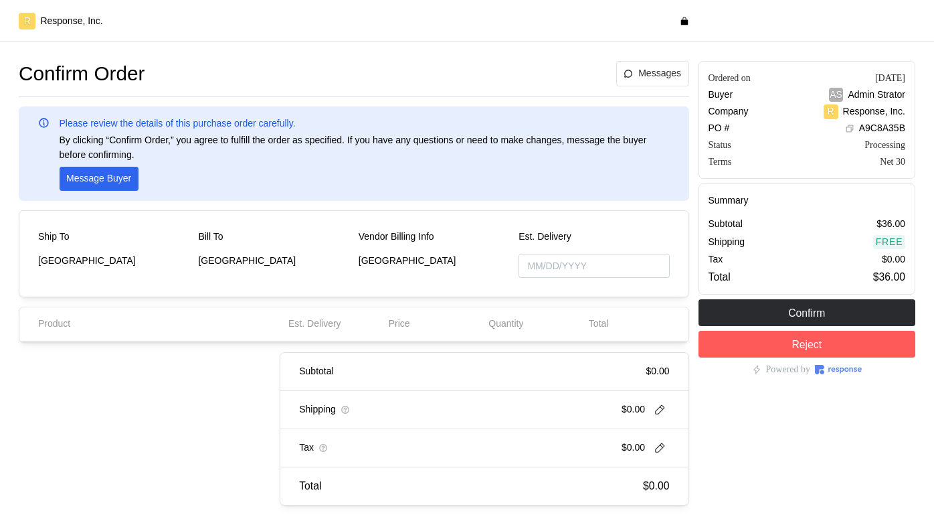
type input "[DATE]"
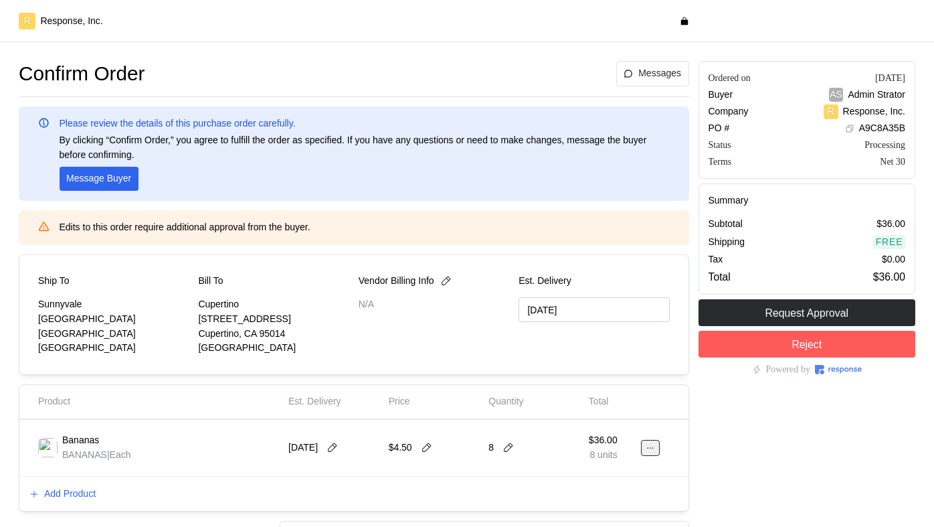
click at [652, 442] on button at bounding box center [650, 448] width 19 height 16
click at [621, 475] on p "Edit" at bounding box center [607, 475] width 86 height 15
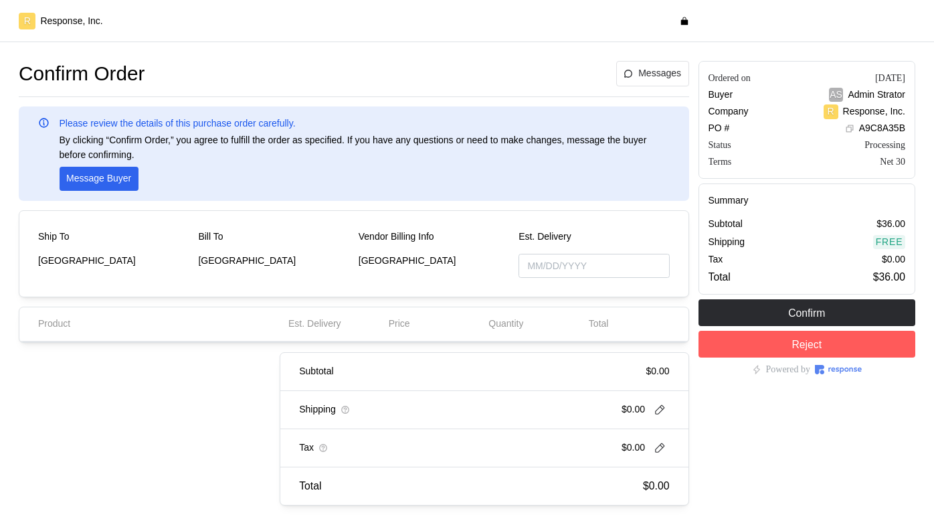
type input "[DATE]"
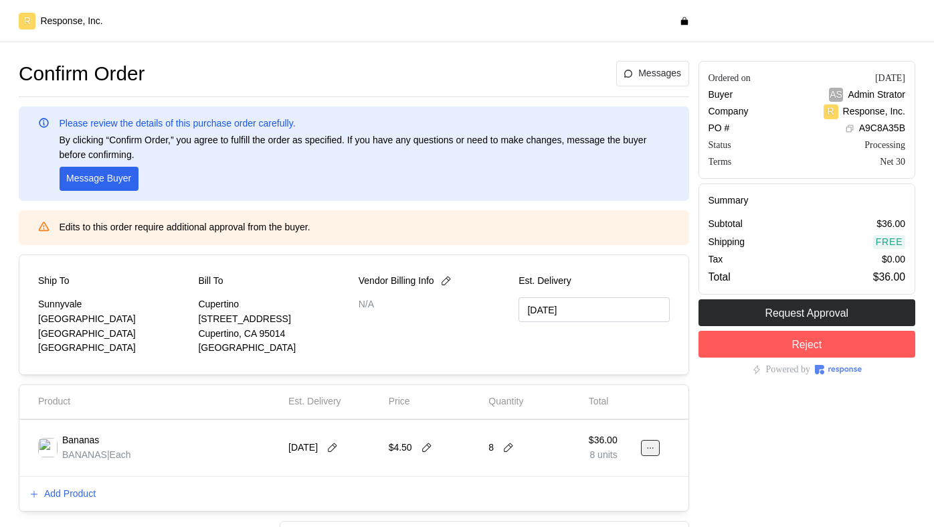
click at [651, 448] on icon at bounding box center [650, 447] width 9 height 9
click at [592, 473] on p "Edit" at bounding box center [607, 475] width 86 height 15
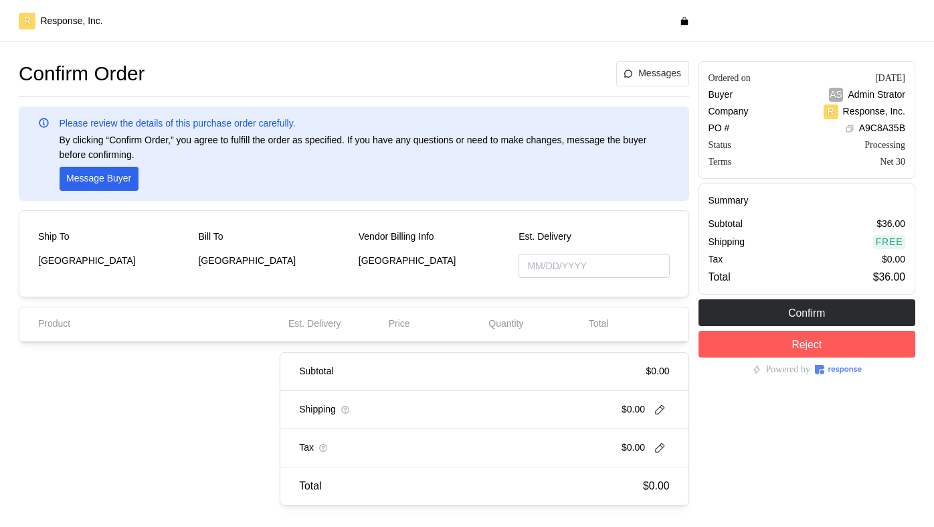
type input "[DATE]"
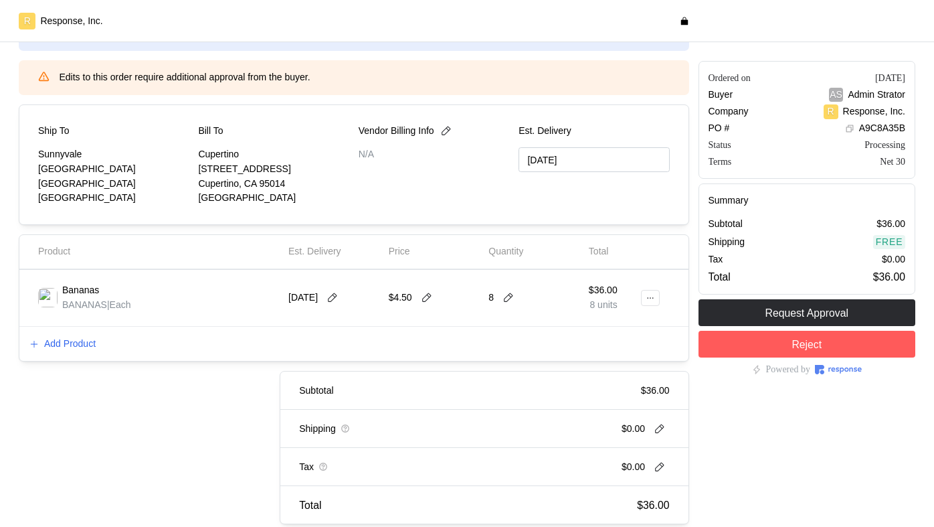
scroll to position [222, 0]
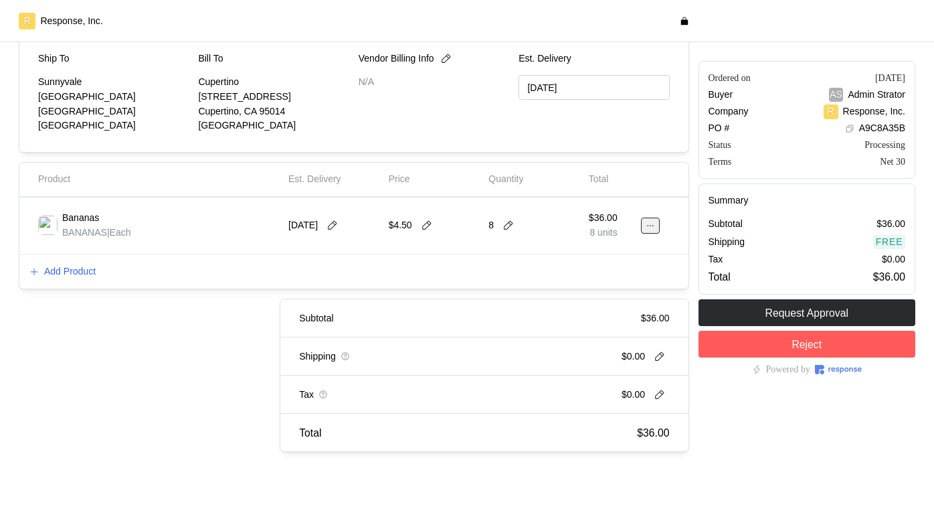
click at [654, 221] on icon at bounding box center [650, 225] width 9 height 9
click at [612, 257] on p "Edit" at bounding box center [607, 253] width 86 height 15
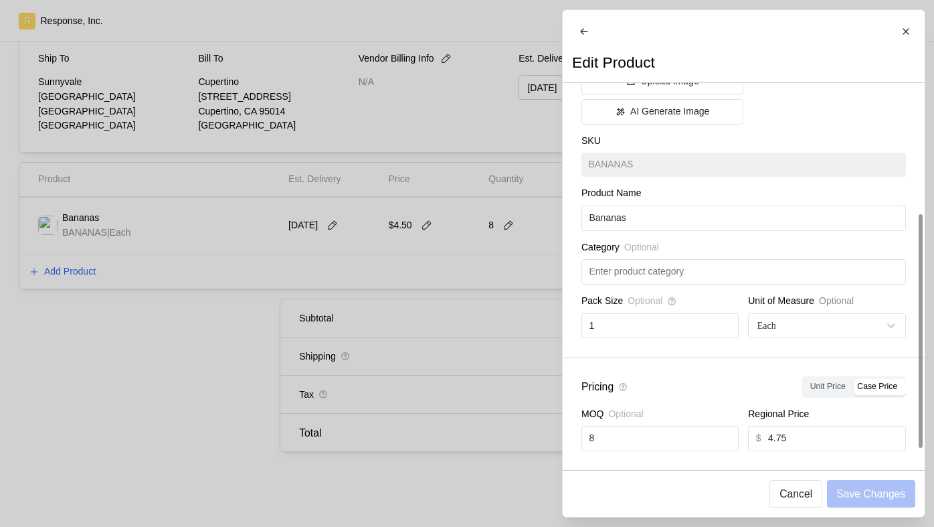
scroll to position [227, 0]
type input "2.95"
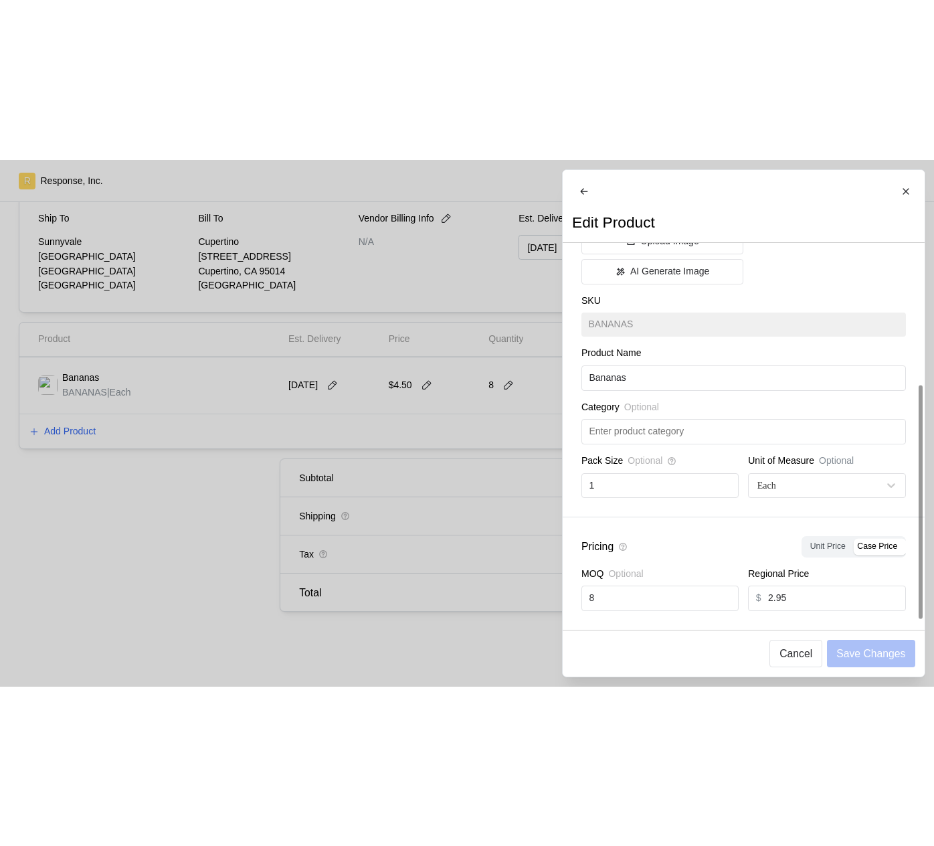
scroll to position [0, 0]
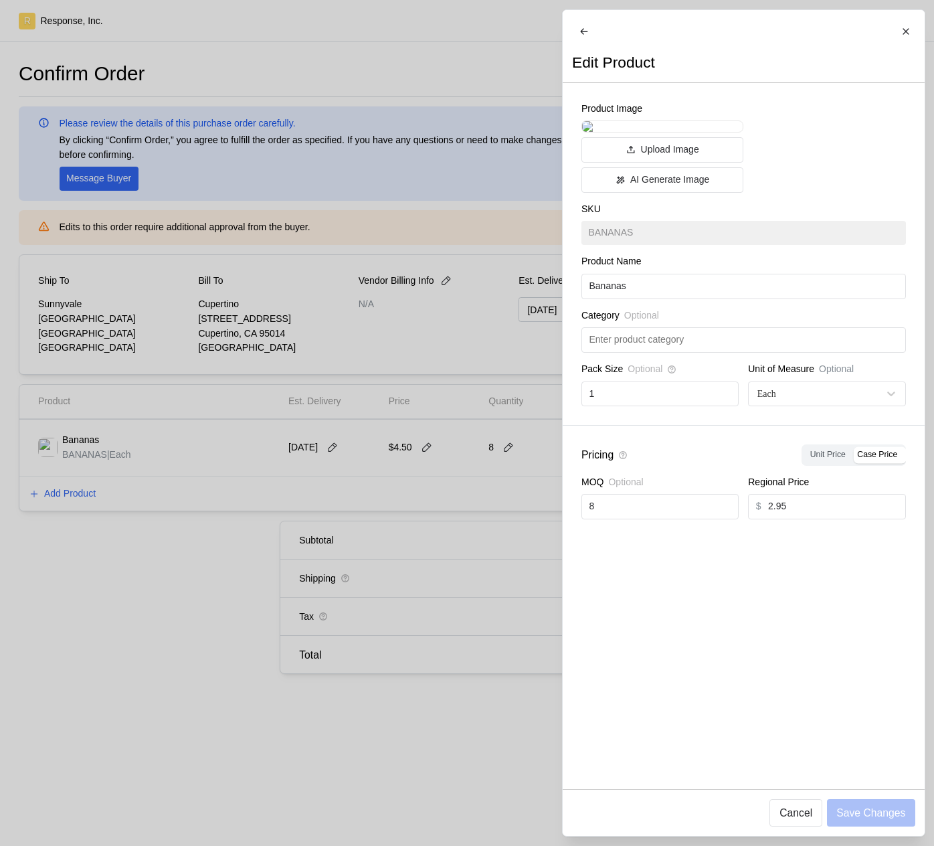
click at [486, 512] on div at bounding box center [467, 423] width 934 height 846
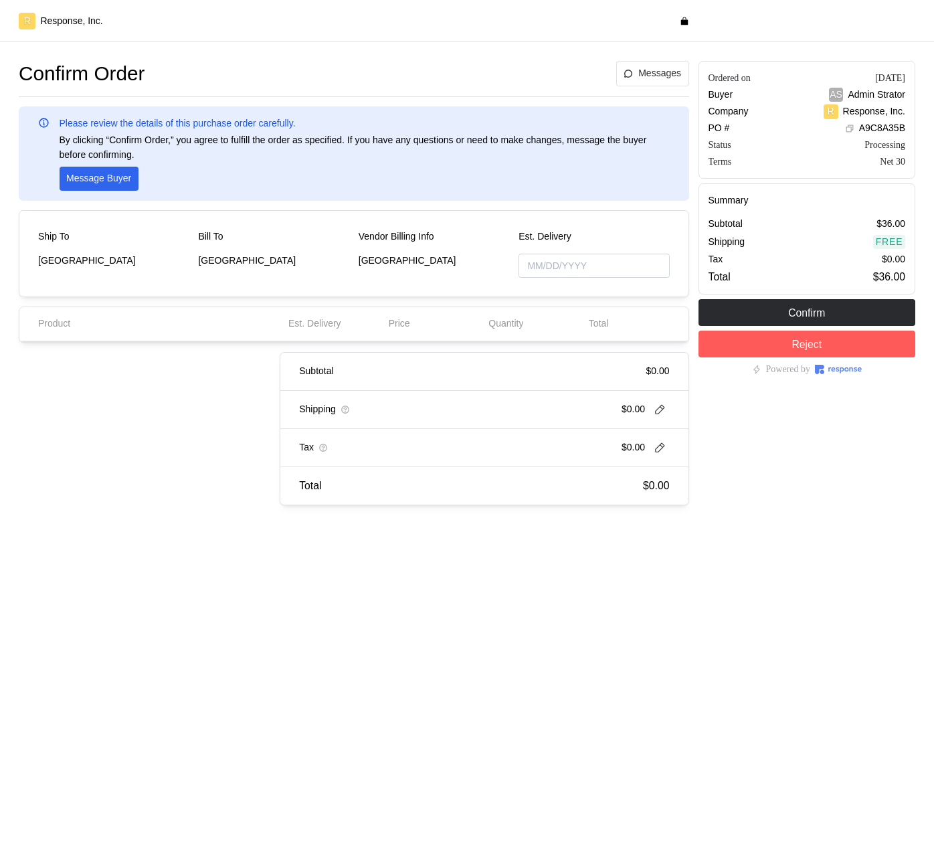
type input "[DATE]"
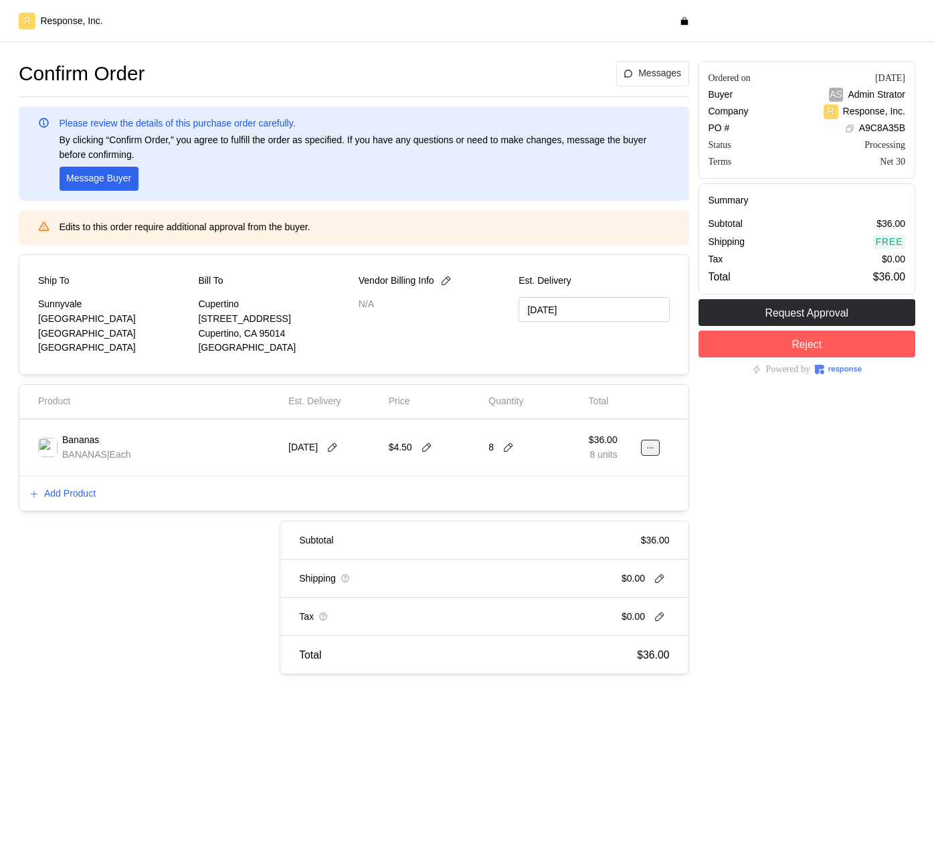
click at [646, 444] on icon at bounding box center [650, 447] width 9 height 9
click at [606, 478] on p "Edit" at bounding box center [607, 475] width 86 height 15
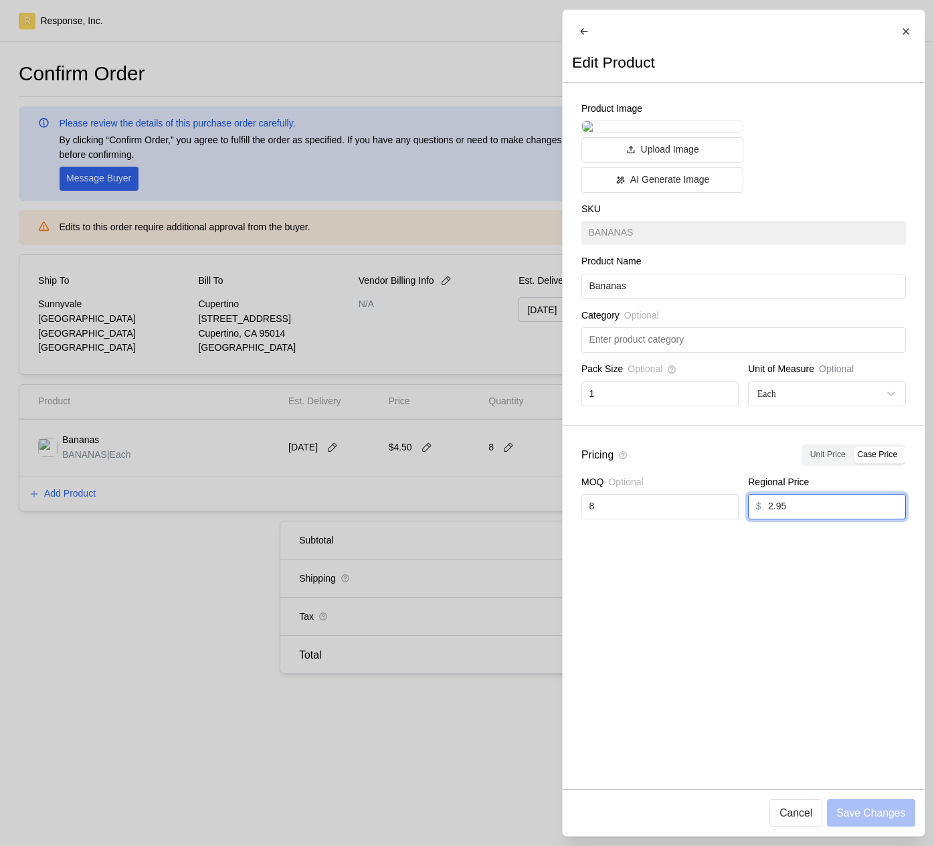
click at [795, 519] on input "2.95" at bounding box center [833, 506] width 130 height 24
type input "3.75"
click at [883, 816] on p "Save Changes" at bounding box center [870, 812] width 69 height 17
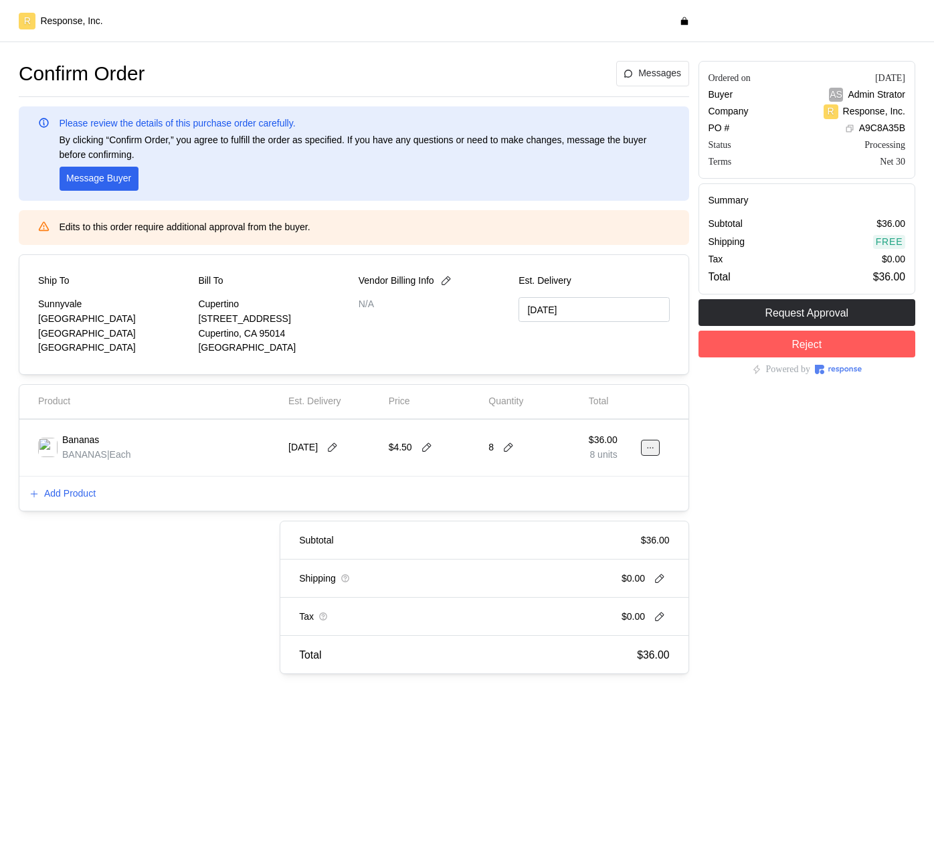
click at [650, 448] on icon at bounding box center [650, 447] width 9 height 9
click at [608, 477] on p "Edit" at bounding box center [607, 475] width 86 height 15
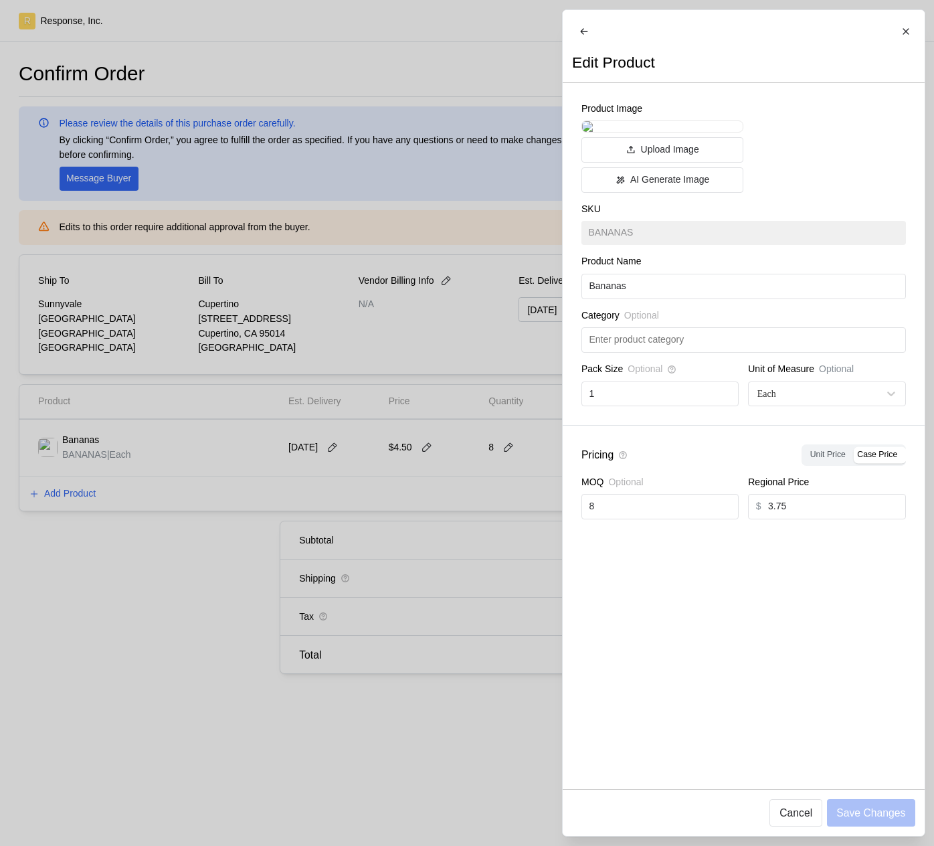
click at [433, 521] on div at bounding box center [467, 423] width 934 height 846
